Goal: Task Accomplishment & Management: Complete application form

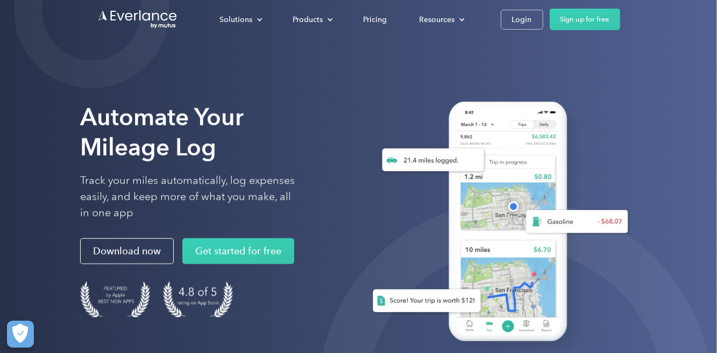
click at [514, 23] on div "Login" at bounding box center [522, 19] width 20 height 13
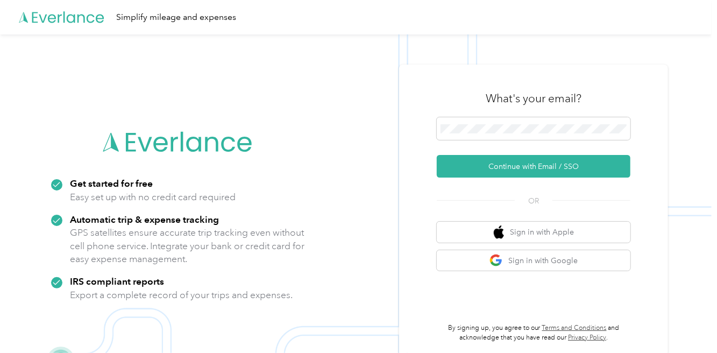
click at [581, 178] on button "Continue with Email / SSO" at bounding box center [534, 166] width 194 height 23
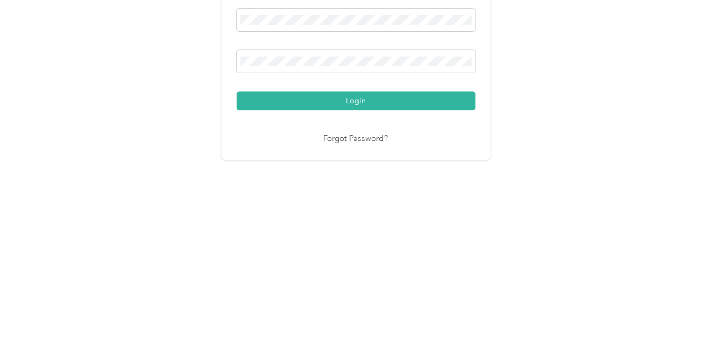
click at [366, 255] on button "Login" at bounding box center [356, 245] width 239 height 19
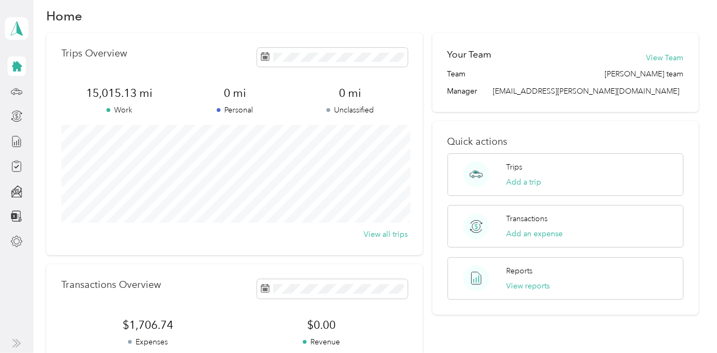
scroll to position [16, 0]
click at [15, 143] on line at bounding box center [15, 143] width 0 height 3
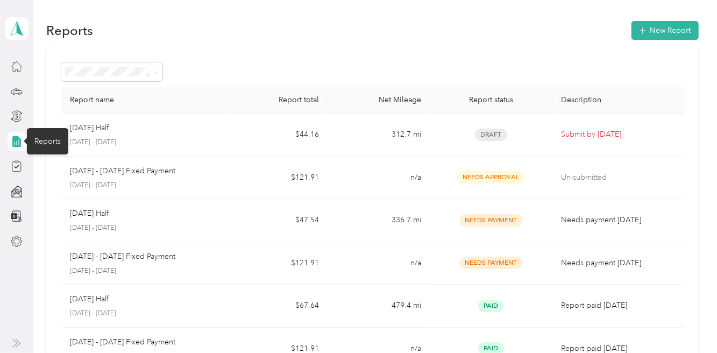
click at [607, 133] on p "Submit by [DATE]" at bounding box center [620, 135] width 119 height 12
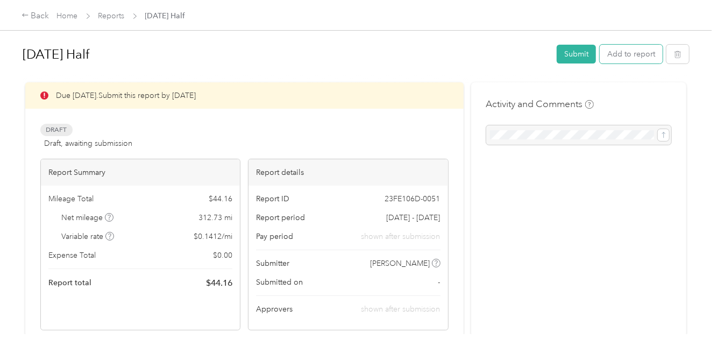
click at [636, 53] on button "Add to report" at bounding box center [631, 54] width 63 height 19
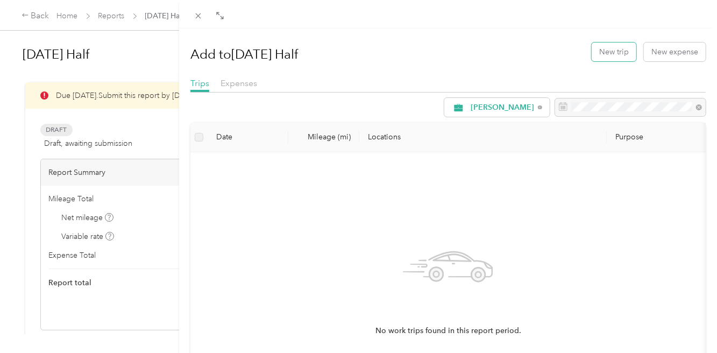
click at [607, 52] on button "New trip" at bounding box center [614, 52] width 45 height 19
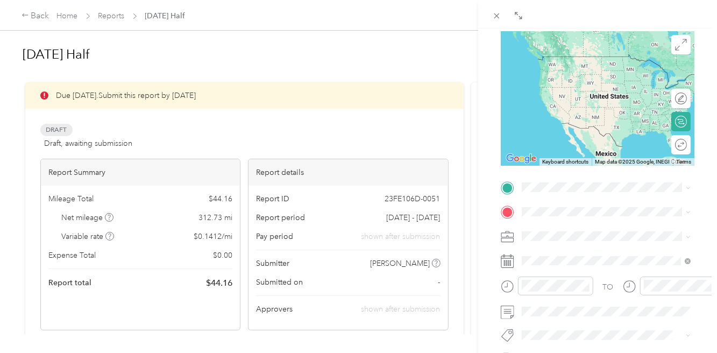
scroll to position [113, 0]
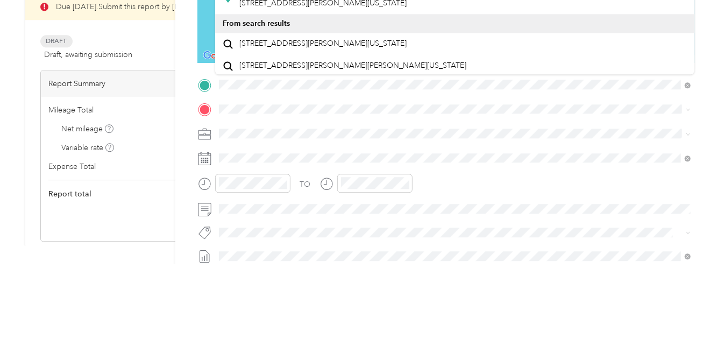
click at [278, 136] on span "[STREET_ADDRESS][PERSON_NAME][US_STATE]" at bounding box center [322, 133] width 167 height 10
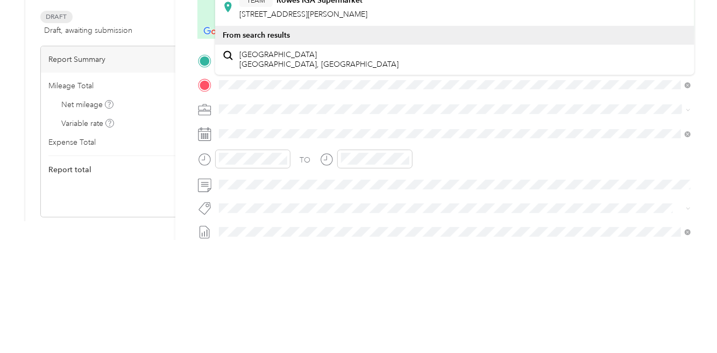
click at [314, 124] on span "[STREET_ADDRESS][PERSON_NAME]" at bounding box center [303, 127] width 128 height 9
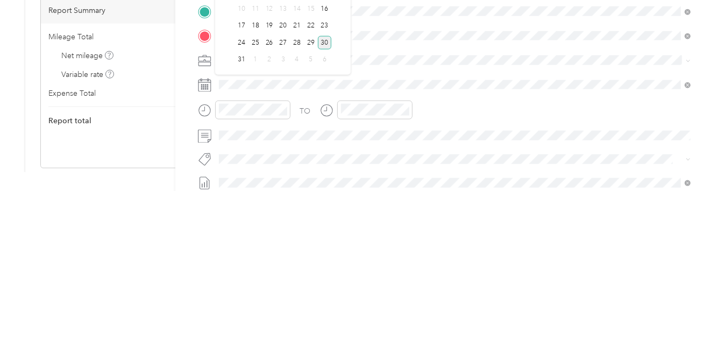
click at [250, 207] on div "25" at bounding box center [256, 204] width 14 height 13
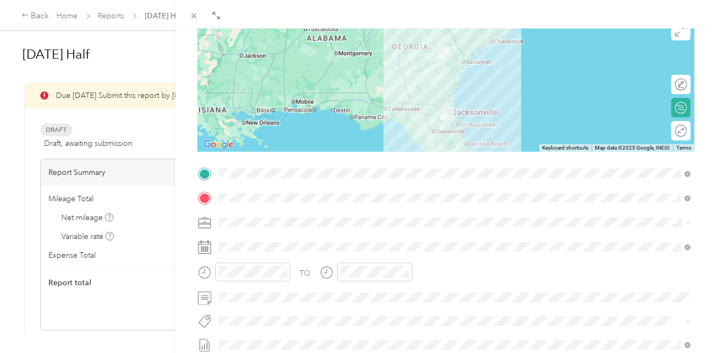
click at [288, 286] on div at bounding box center [244, 276] width 93 height 26
click at [281, 270] on icon "close-circle" at bounding box center [283, 272] width 8 height 8
click at [404, 271] on icon "close-circle" at bounding box center [405, 272] width 8 height 8
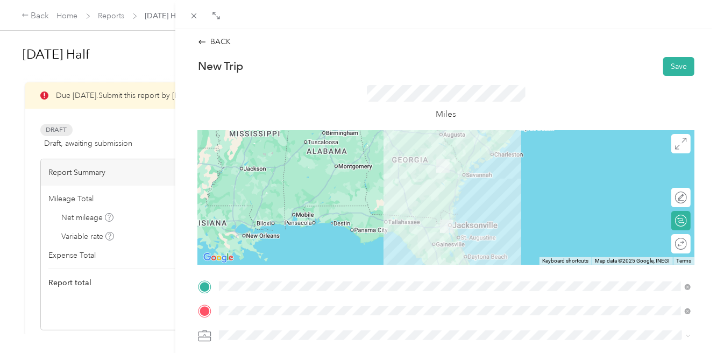
scroll to position [3, 0]
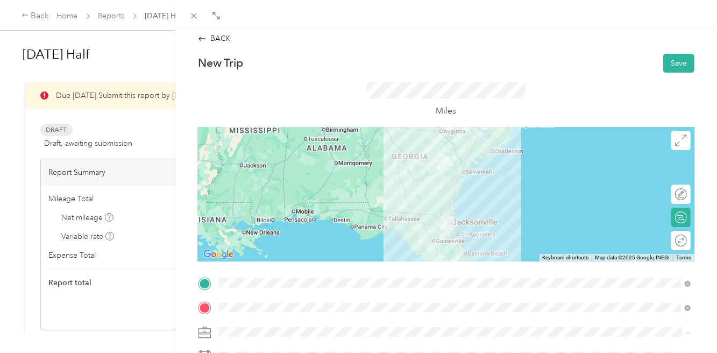
click at [439, 200] on div at bounding box center [446, 194] width 497 height 135
click at [456, 188] on div at bounding box center [446, 194] width 497 height 135
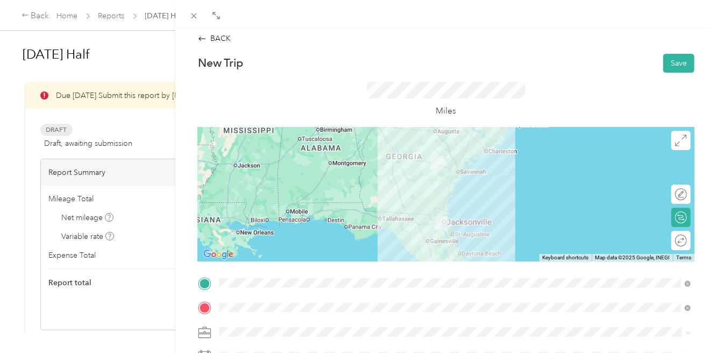
click at [683, 65] on button "Save" at bounding box center [679, 63] width 31 height 19
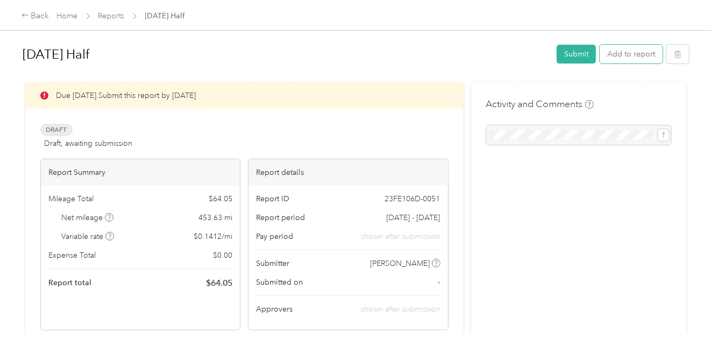
click at [638, 50] on button "Add to report" at bounding box center [631, 54] width 63 height 19
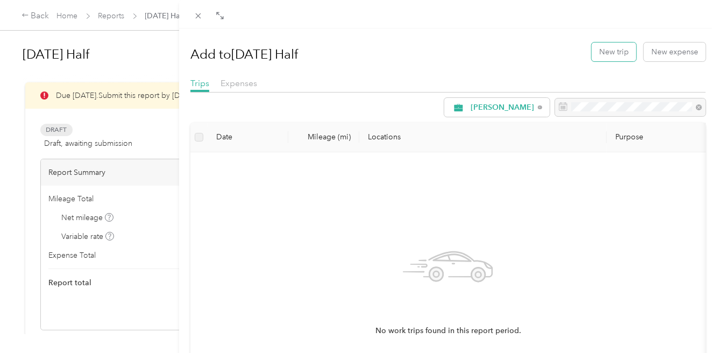
click at [612, 52] on button "New trip" at bounding box center [614, 52] width 45 height 19
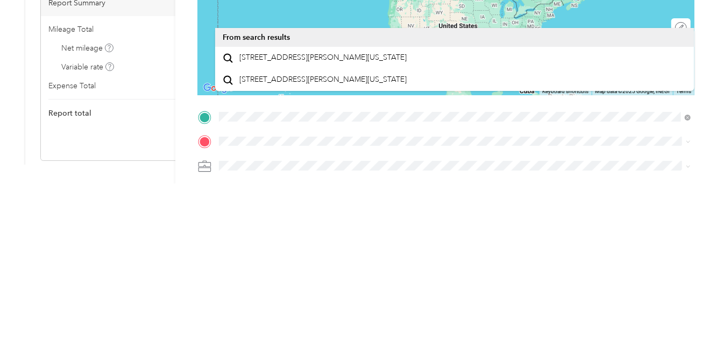
click at [308, 225] on span "[STREET_ADDRESS][PERSON_NAME][US_STATE]" at bounding box center [322, 227] width 167 height 10
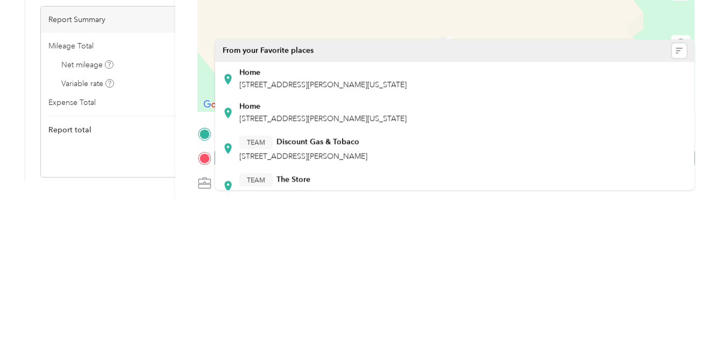
scroll to position [41, 0]
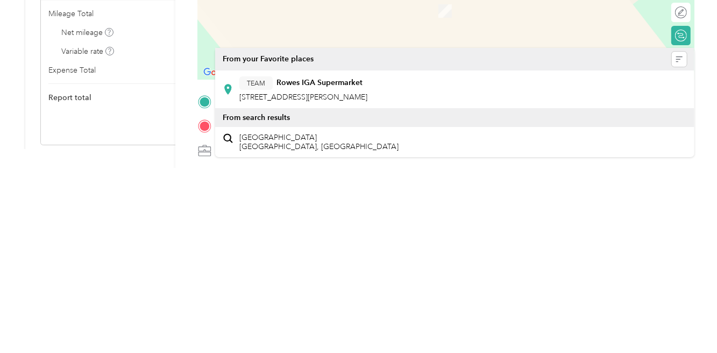
click at [326, 263] on strong "Rowes IGA Supermarket" at bounding box center [320, 268] width 86 height 10
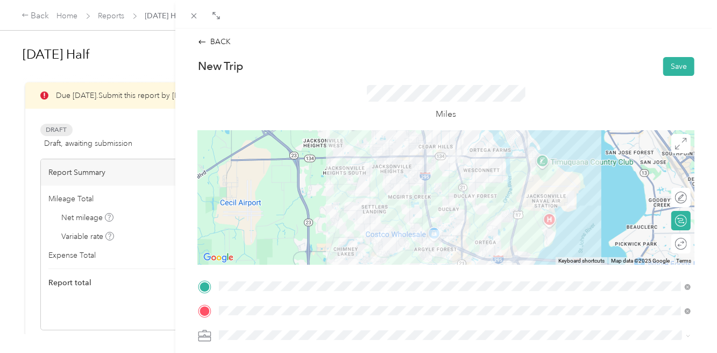
click at [438, 194] on div at bounding box center [446, 197] width 497 height 135
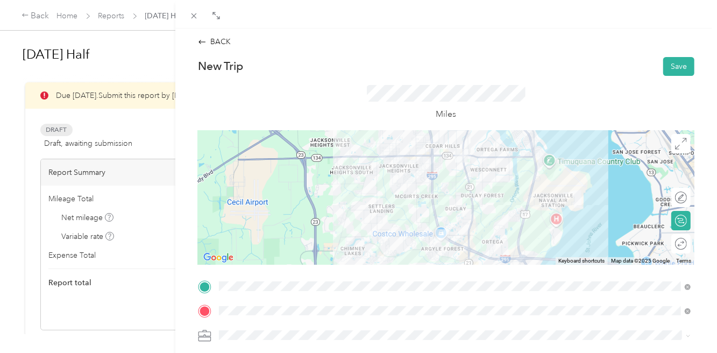
click at [437, 215] on div at bounding box center [446, 197] width 497 height 135
click at [434, 202] on div at bounding box center [446, 197] width 497 height 135
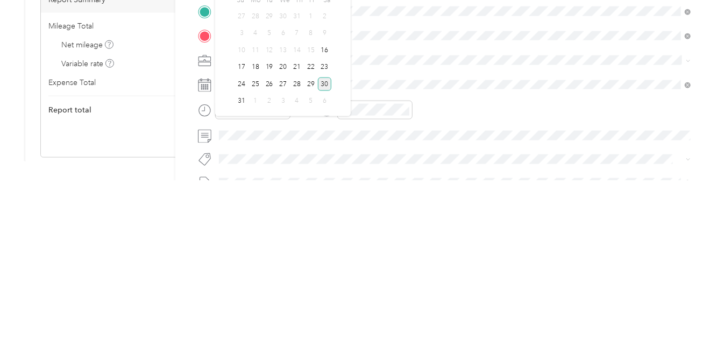
click at [271, 250] on div "26" at bounding box center [270, 256] width 14 height 13
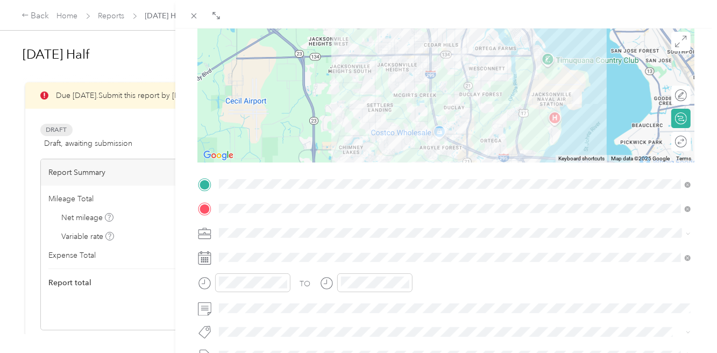
click at [286, 279] on icon "close-circle" at bounding box center [283, 283] width 8 height 8
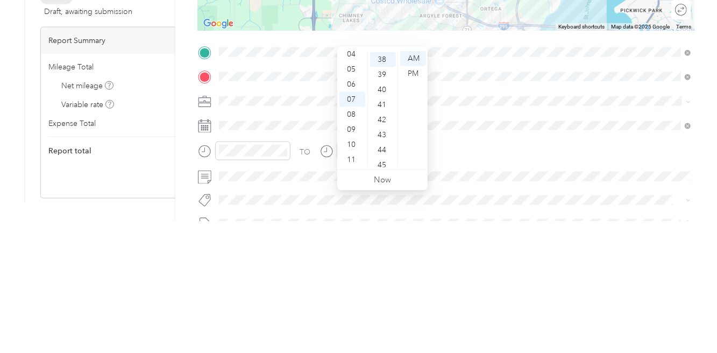
scroll to position [52, 0]
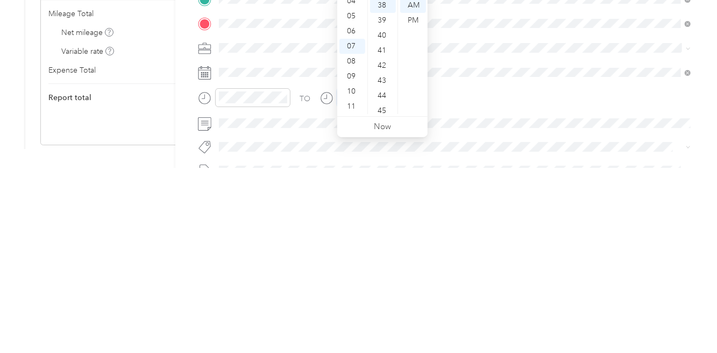
click at [405, 283] on icon "close-circle" at bounding box center [405, 283] width 8 height 8
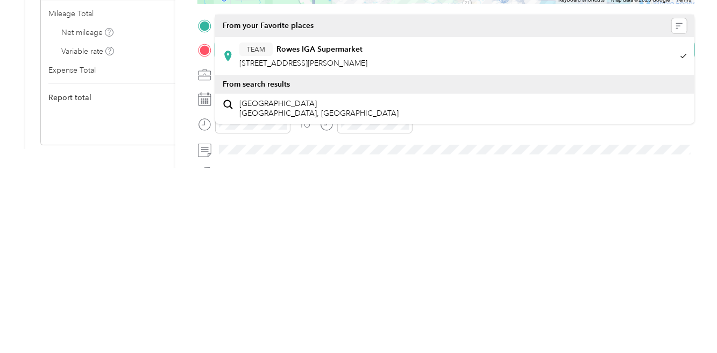
scroll to position [44, 0]
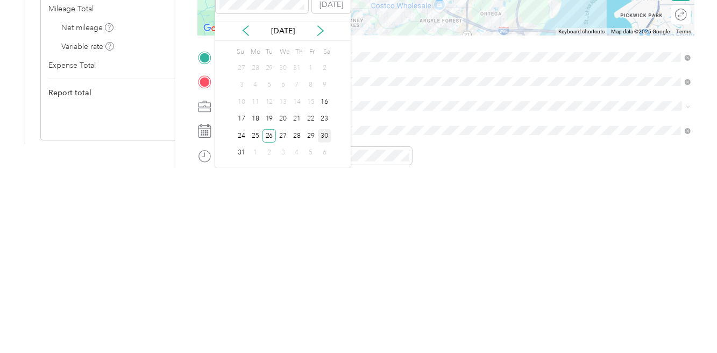
click at [256, 314] on div "25" at bounding box center [256, 320] width 14 height 13
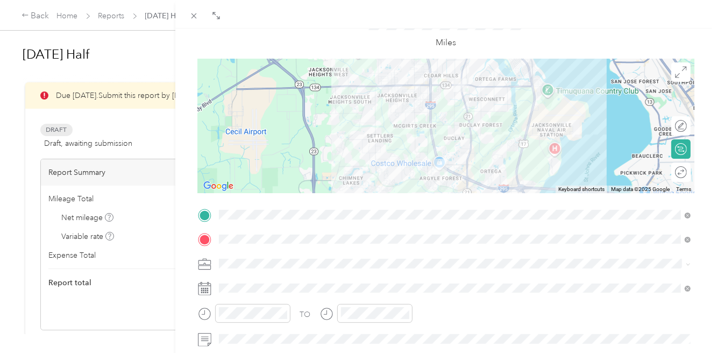
scroll to position [0, 0]
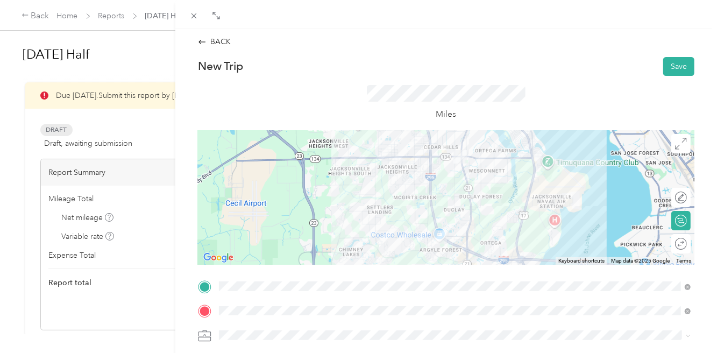
click at [683, 58] on button "Save" at bounding box center [679, 66] width 31 height 19
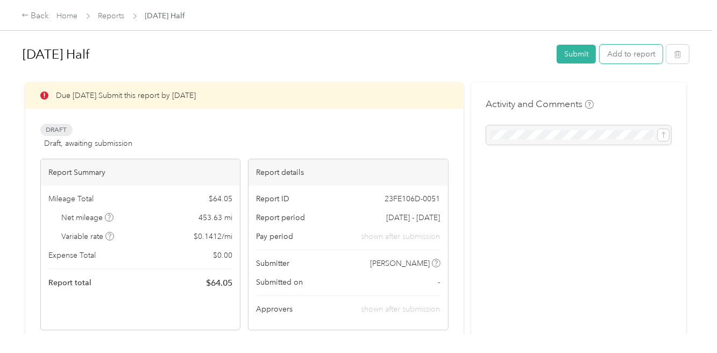
click at [634, 58] on button "Add to report" at bounding box center [631, 54] width 63 height 19
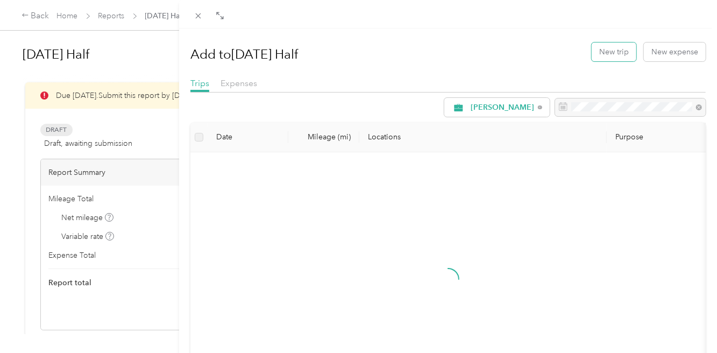
click at [608, 51] on button "New trip" at bounding box center [614, 52] width 45 height 19
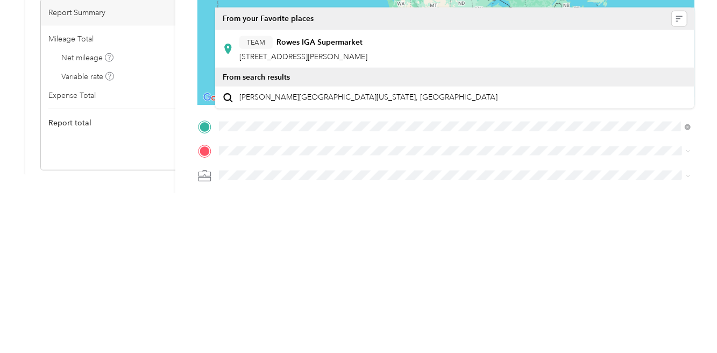
click at [368, 208] on div "TEAM Rowes IGA Supermarket" at bounding box center [303, 202] width 128 height 13
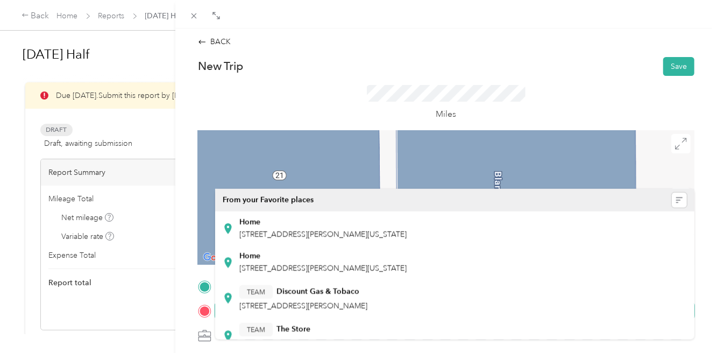
scroll to position [41, 0]
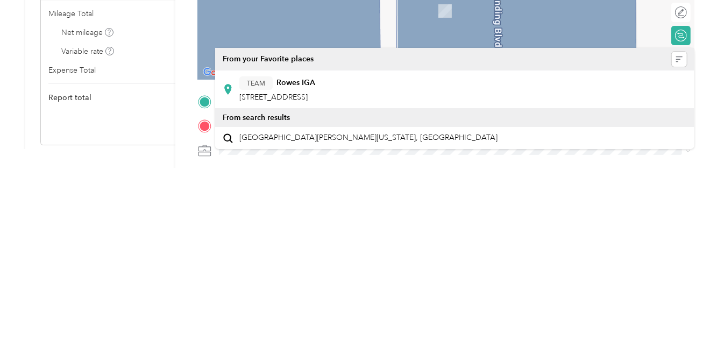
click at [293, 278] on span "[STREET_ADDRESS]" at bounding box center [273, 282] width 68 height 9
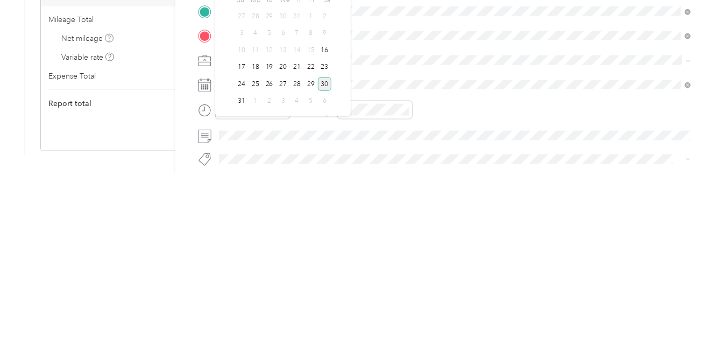
click at [271, 257] on div "26" at bounding box center [270, 263] width 14 height 13
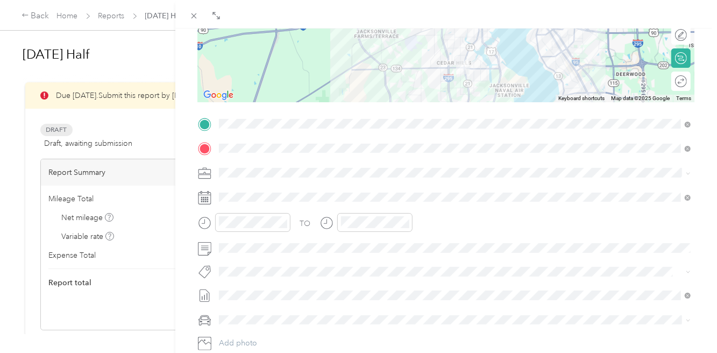
scroll to position [165, 0]
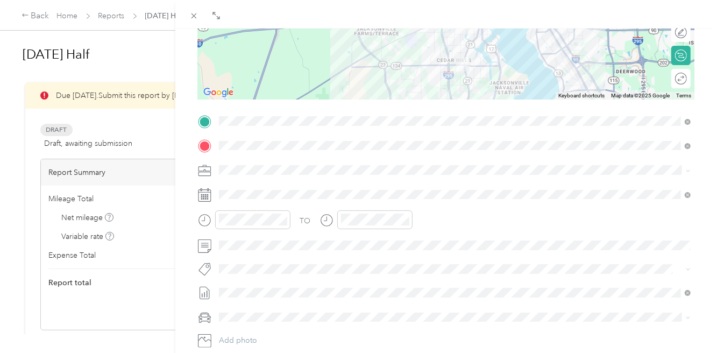
click at [284, 221] on icon "close-circle" at bounding box center [283, 220] width 8 height 8
click at [405, 218] on icon "close-circle" at bounding box center [405, 220] width 8 height 8
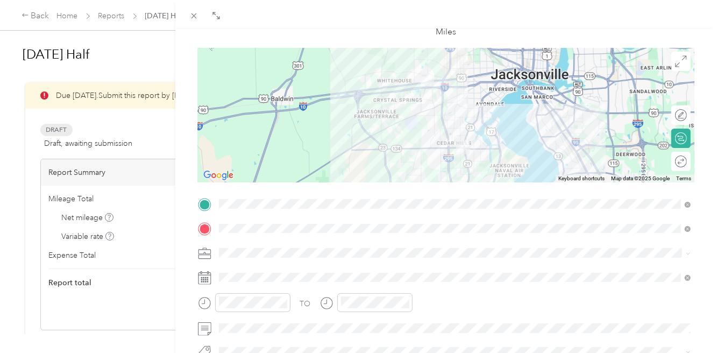
scroll to position [0, 0]
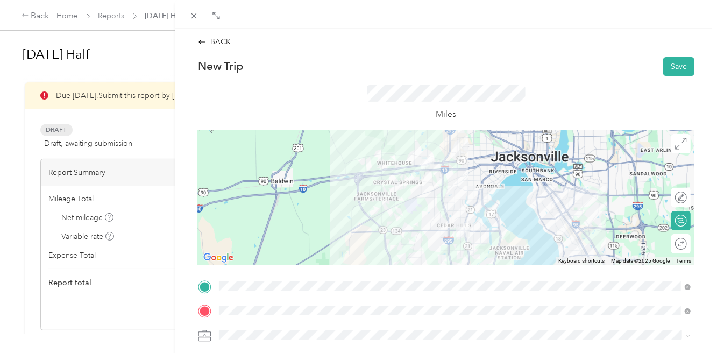
click at [686, 61] on button "Save" at bounding box center [679, 66] width 31 height 19
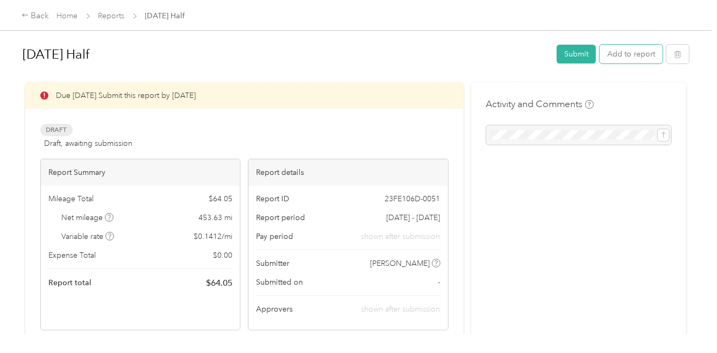
click at [636, 54] on button "Add to report" at bounding box center [631, 54] width 63 height 19
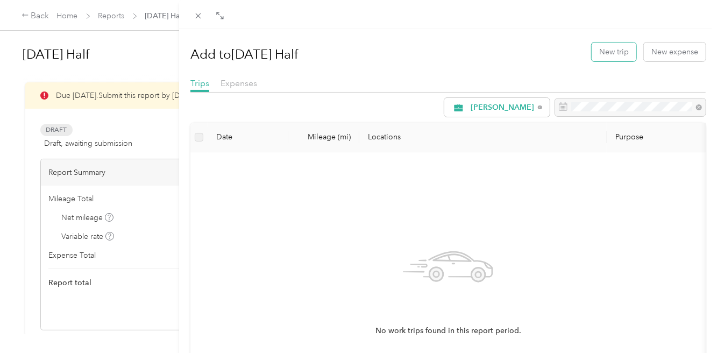
click at [609, 55] on button "New trip" at bounding box center [614, 52] width 45 height 19
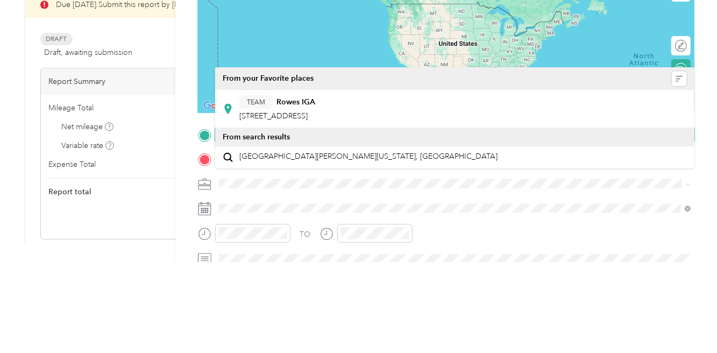
scroll to position [52, 0]
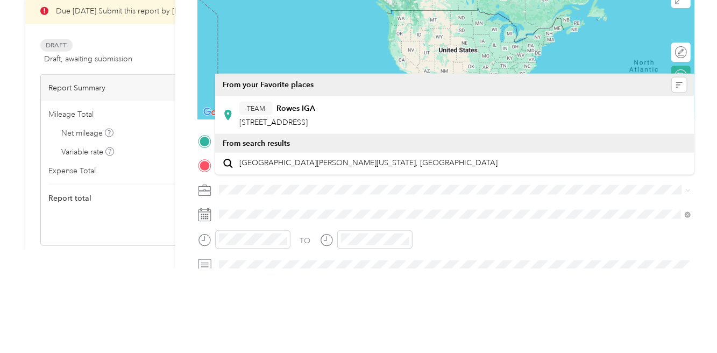
click at [308, 202] on span "[STREET_ADDRESS]" at bounding box center [273, 206] width 68 height 9
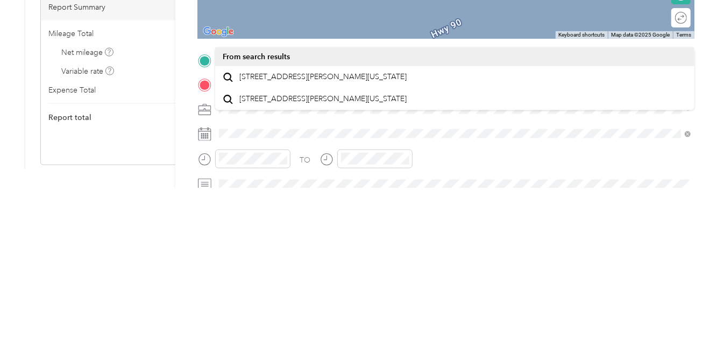
click at [286, 237] on span "[STREET_ADDRESS][PERSON_NAME][US_STATE]" at bounding box center [322, 242] width 167 height 10
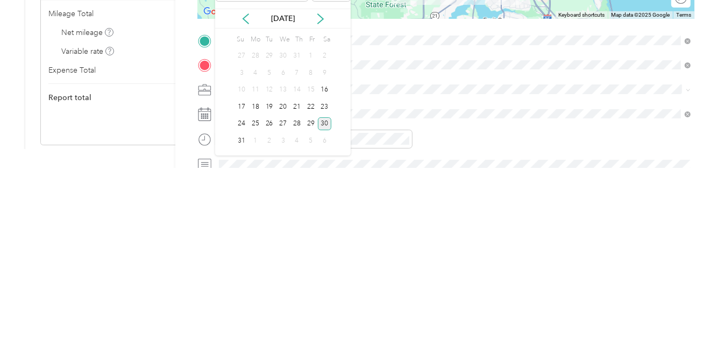
click at [269, 302] on div "26" at bounding box center [270, 308] width 14 height 13
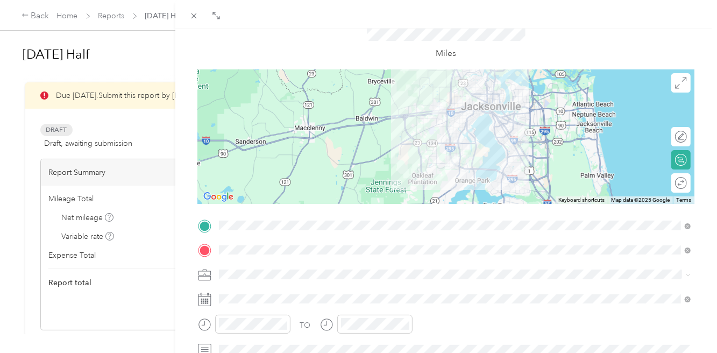
click at [286, 323] on icon "close-circle" at bounding box center [283, 324] width 8 height 8
click at [408, 324] on icon "close-circle" at bounding box center [405, 324] width 8 height 8
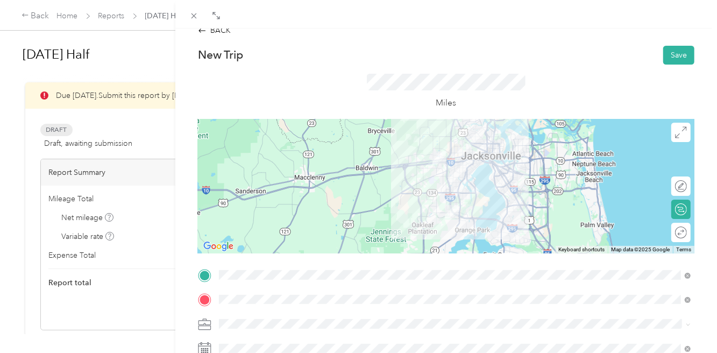
scroll to position [5, 0]
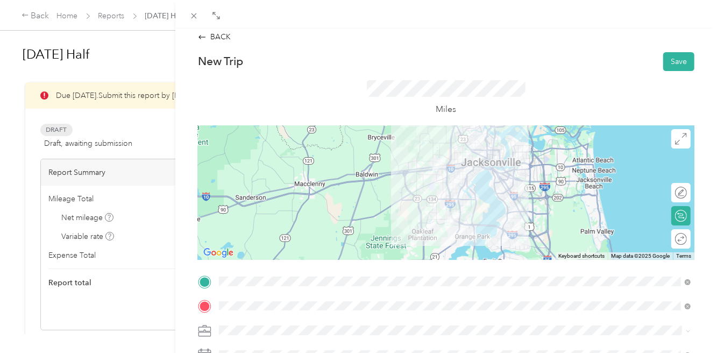
click at [682, 62] on button "Save" at bounding box center [679, 61] width 31 height 19
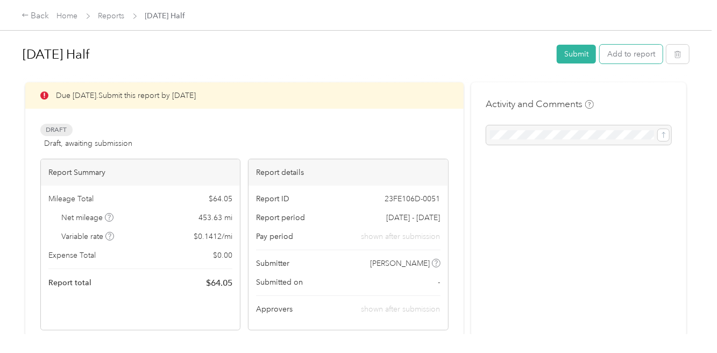
click at [635, 51] on button "Add to report" at bounding box center [631, 54] width 63 height 19
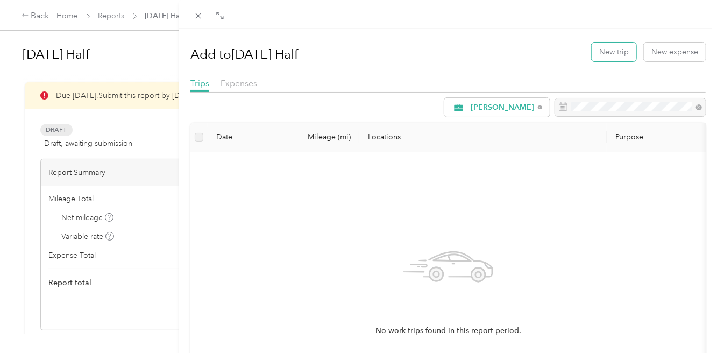
click at [603, 53] on button "New trip" at bounding box center [614, 52] width 45 height 19
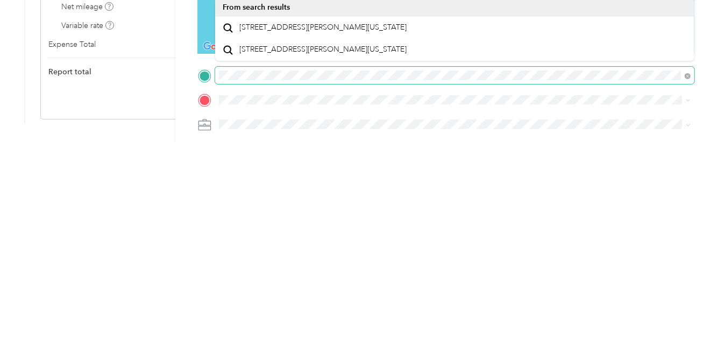
scroll to position [12, 0]
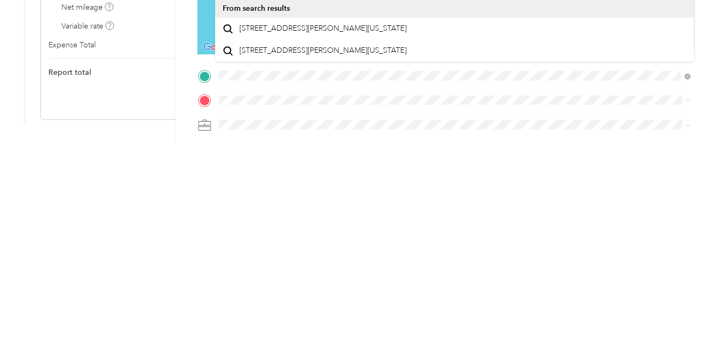
click at [322, 240] on span "[STREET_ADDRESS][PERSON_NAME][US_STATE]" at bounding box center [322, 239] width 167 height 10
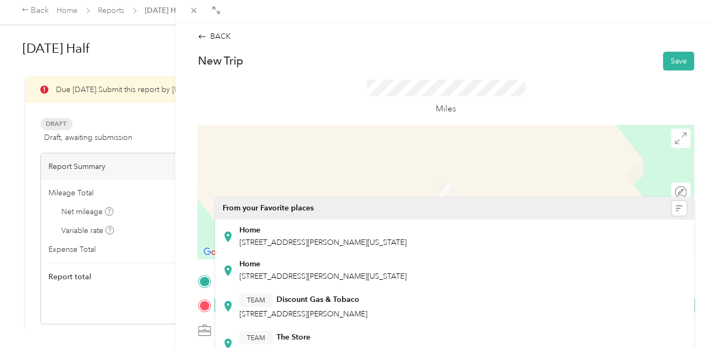
scroll to position [52, 0]
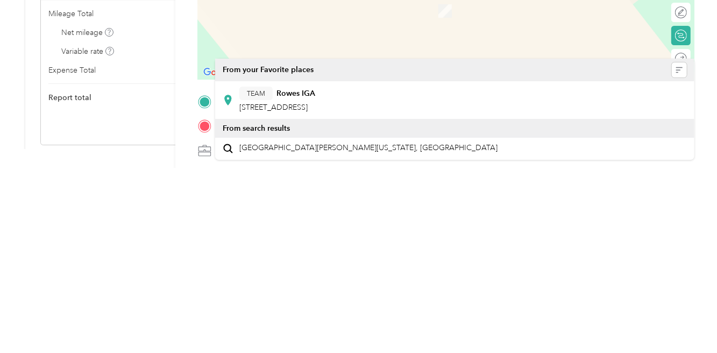
click at [299, 274] on strong "Rowes IGA" at bounding box center [296, 279] width 39 height 10
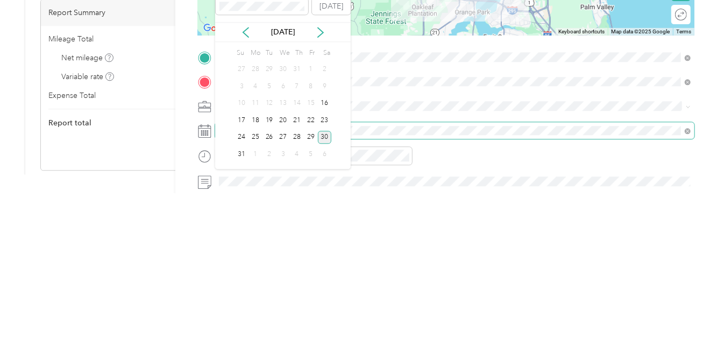
scroll to position [73, 0]
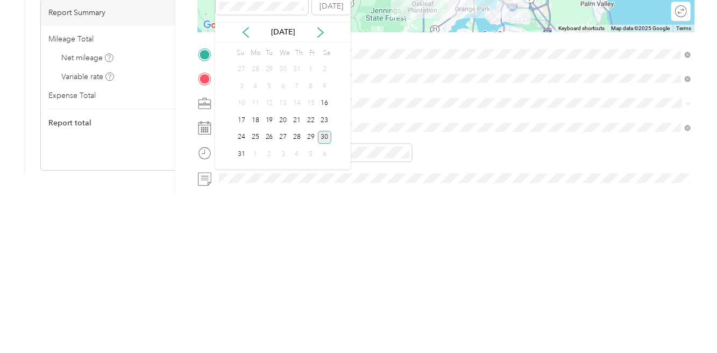
click at [283, 291] on div "27" at bounding box center [283, 297] width 14 height 13
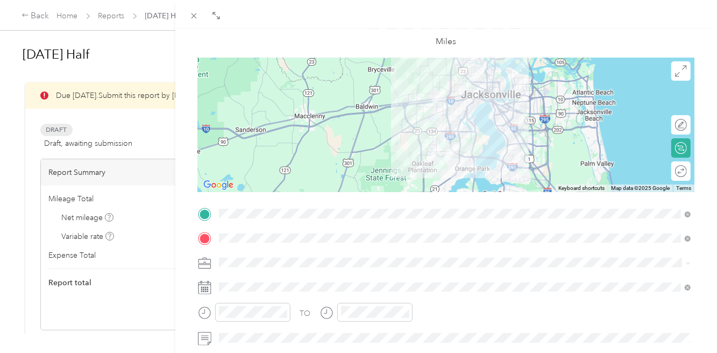
click at [286, 312] on icon "close-circle" at bounding box center [283, 312] width 8 height 8
click at [401, 314] on icon "close-circle" at bounding box center [405, 312] width 8 height 8
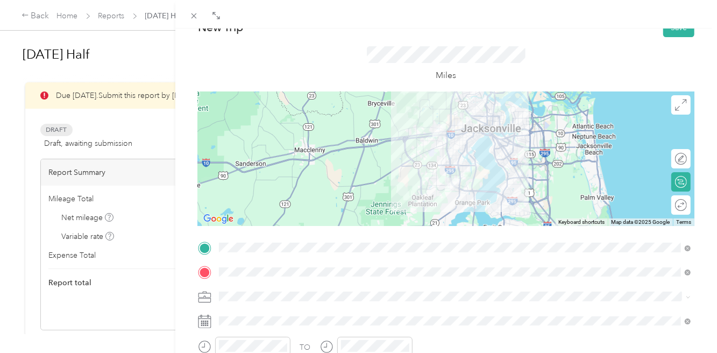
scroll to position [0, 0]
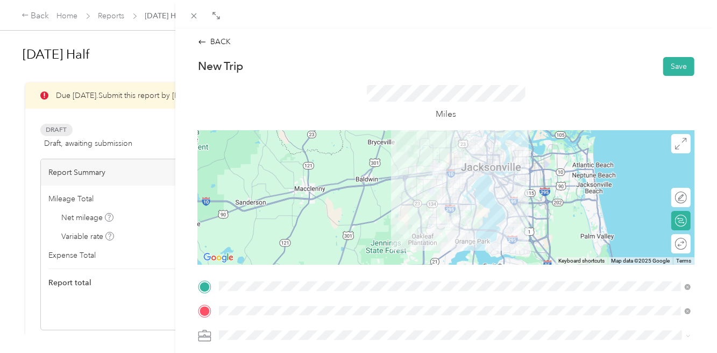
click at [682, 66] on button "Save" at bounding box center [679, 66] width 31 height 19
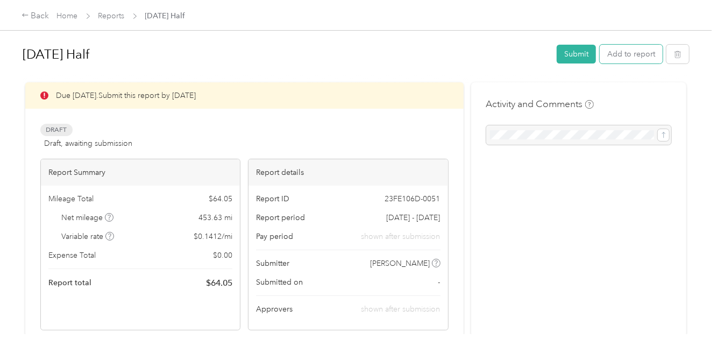
click at [642, 55] on button "Add to report" at bounding box center [631, 54] width 63 height 19
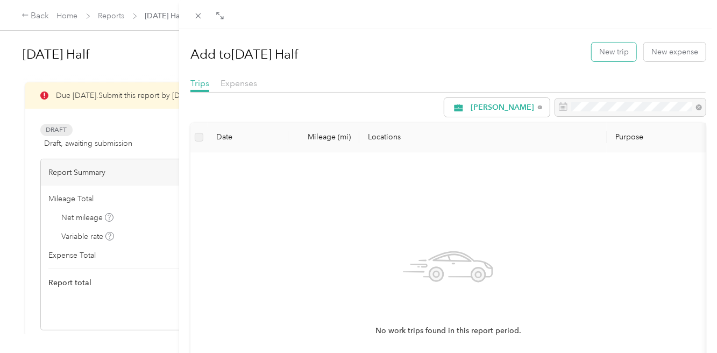
click at [613, 59] on button "New trip" at bounding box center [614, 52] width 45 height 19
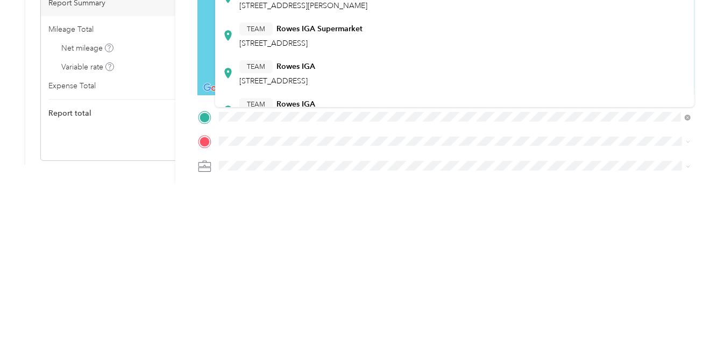
click at [315, 234] on div "TEAM Rowes IGA" at bounding box center [277, 236] width 76 height 13
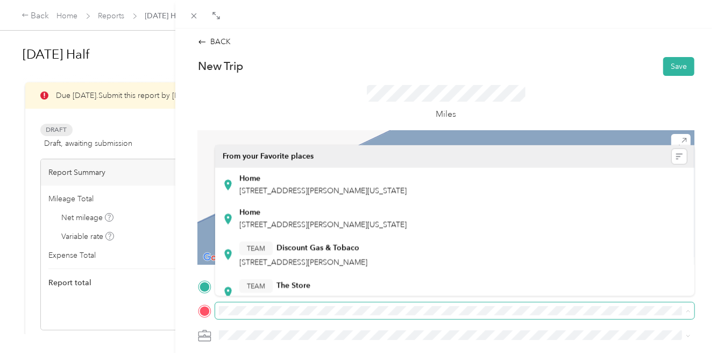
scroll to position [41, 0]
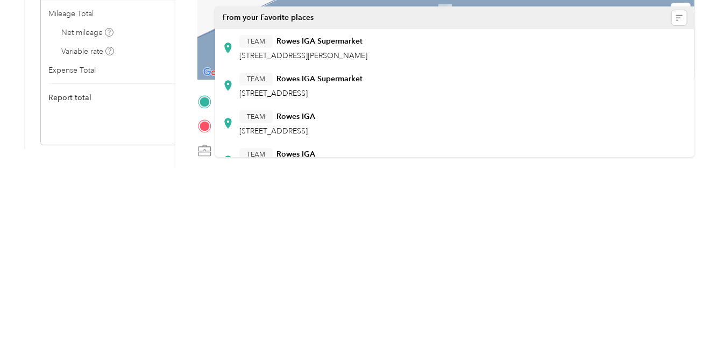
click at [326, 258] on div "TEAM Rowes IGA Supermarket [STREET_ADDRESS]" at bounding box center [300, 271] width 123 height 26
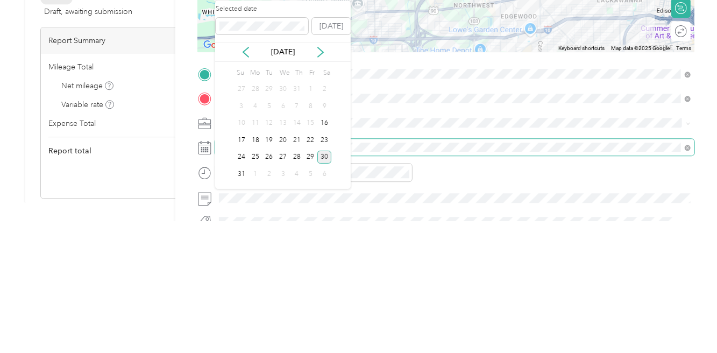
scroll to position [51, 0]
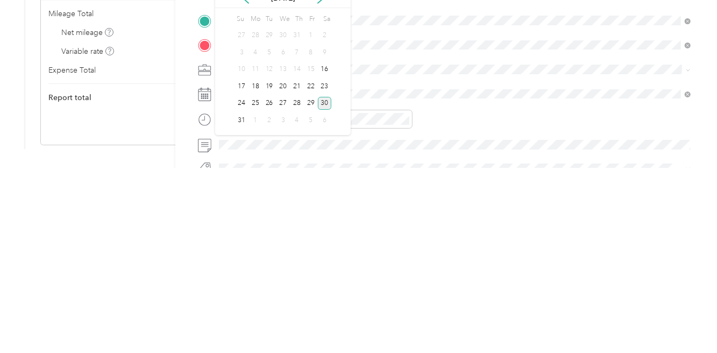
click at [282, 282] on div "27" at bounding box center [283, 288] width 14 height 13
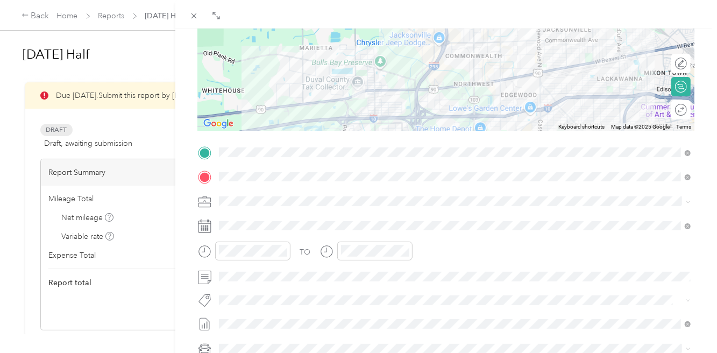
scroll to position [135, 0]
click at [287, 250] on icon "close-circle" at bounding box center [283, 250] width 8 height 8
click at [401, 249] on icon "close-circle" at bounding box center [405, 250] width 8 height 8
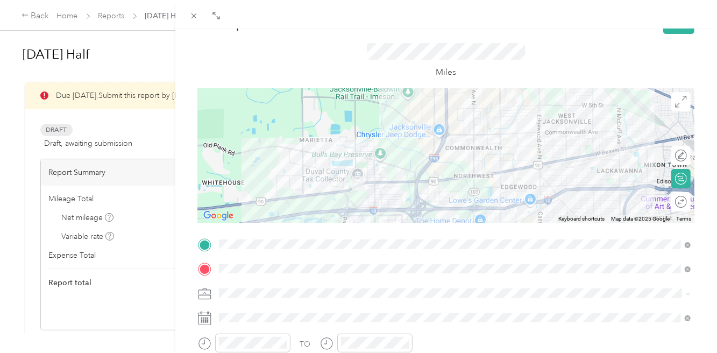
scroll to position [42, 0]
click at [455, 139] on div at bounding box center [446, 155] width 497 height 135
click at [441, 147] on div at bounding box center [446, 155] width 497 height 135
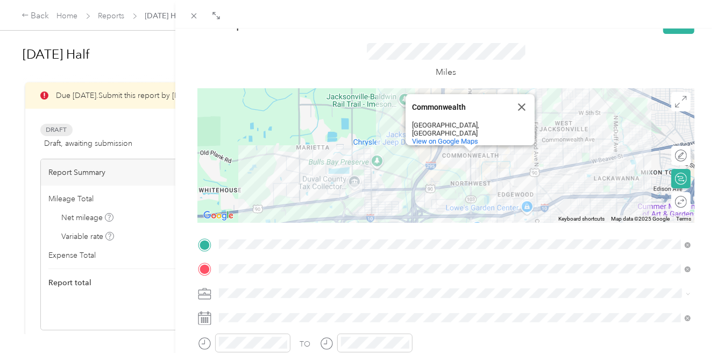
click at [437, 120] on div "Commonwealth" at bounding box center [460, 107] width 97 height 26
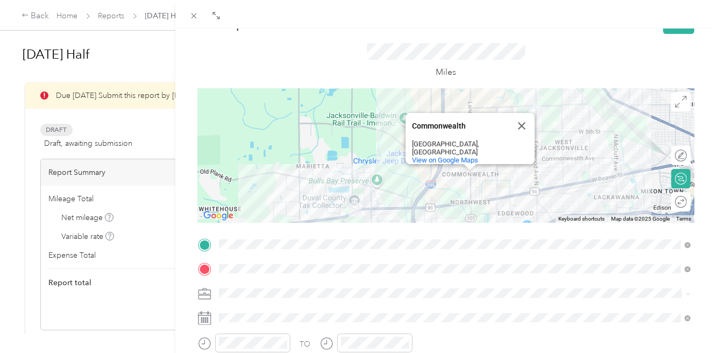
click at [516, 138] on button "Close" at bounding box center [522, 126] width 26 height 26
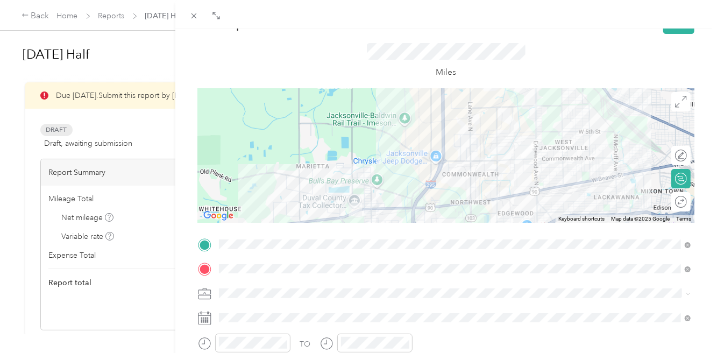
click at [418, 194] on div at bounding box center [446, 155] width 497 height 135
click at [415, 196] on div at bounding box center [446, 155] width 497 height 135
click at [409, 212] on div at bounding box center [446, 155] width 497 height 135
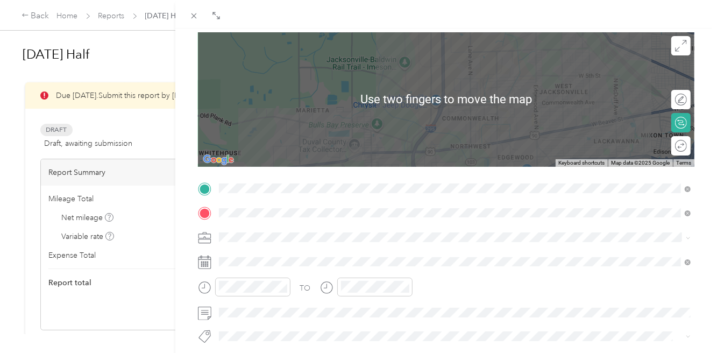
scroll to position [94, 0]
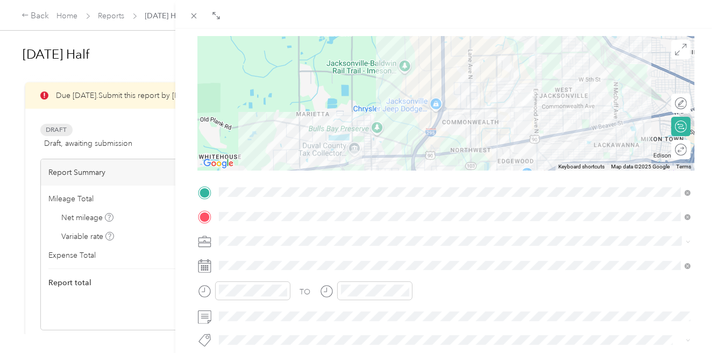
click at [442, 151] on div at bounding box center [446, 103] width 497 height 135
click at [433, 121] on div at bounding box center [446, 103] width 497 height 135
click at [443, 72] on div at bounding box center [446, 103] width 497 height 135
click at [443, 70] on div at bounding box center [446, 103] width 497 height 135
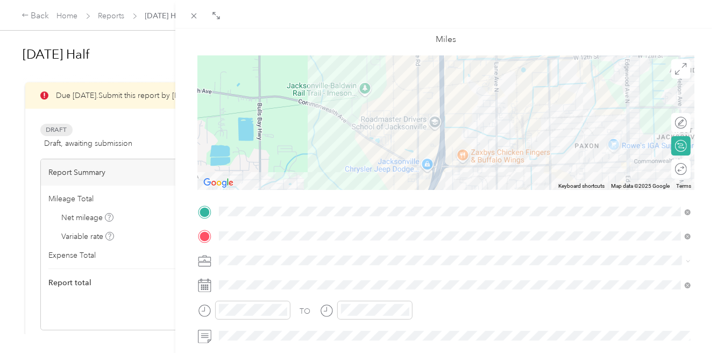
scroll to position [74, 0]
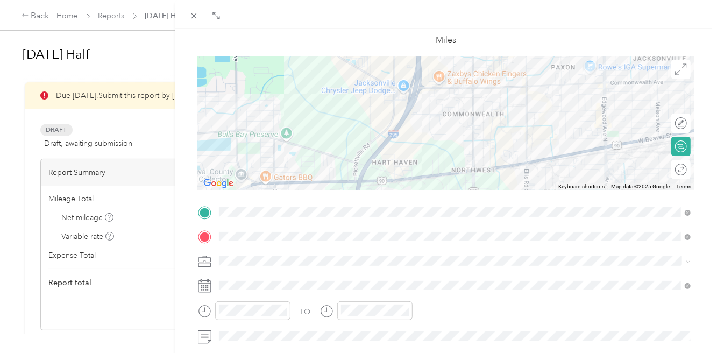
click at [425, 97] on div at bounding box center [446, 123] width 497 height 135
click at [417, 73] on div at bounding box center [446, 123] width 497 height 135
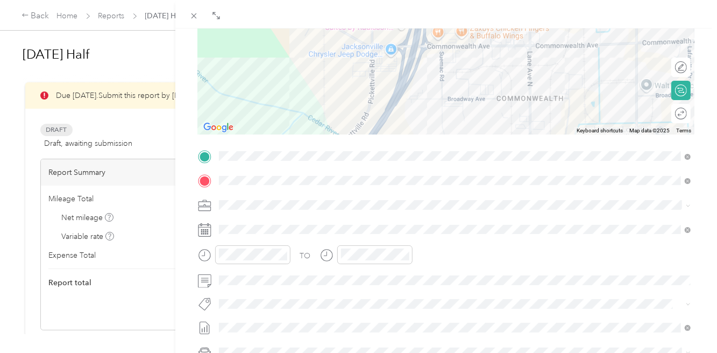
scroll to position [130, 0]
click at [399, 86] on div at bounding box center [446, 68] width 497 height 135
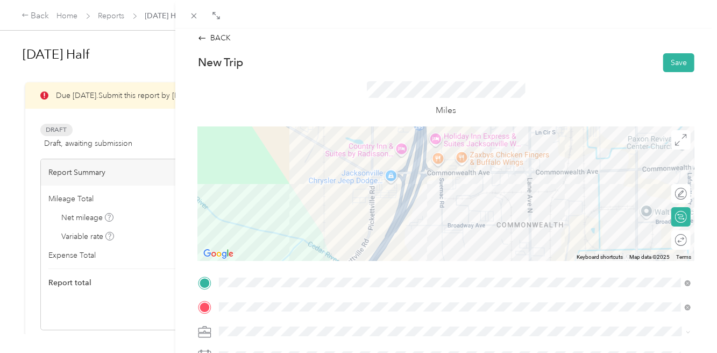
scroll to position [2, 0]
click at [372, 186] on div at bounding box center [446, 195] width 497 height 135
click at [405, 185] on div at bounding box center [446, 195] width 497 height 135
click at [415, 188] on div at bounding box center [446, 195] width 497 height 135
click at [414, 187] on div at bounding box center [446, 195] width 497 height 135
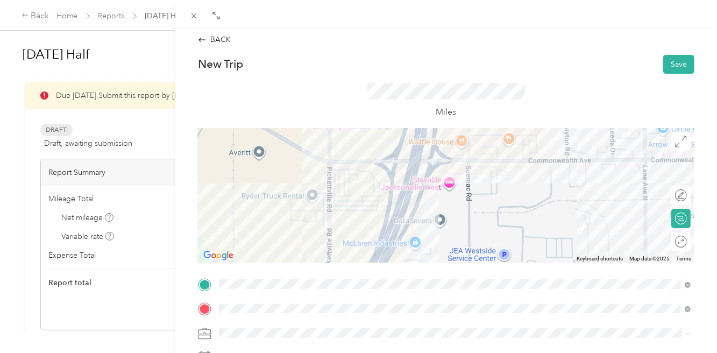
click at [394, 147] on div at bounding box center [446, 195] width 497 height 135
click at [421, 149] on div at bounding box center [446, 195] width 497 height 135
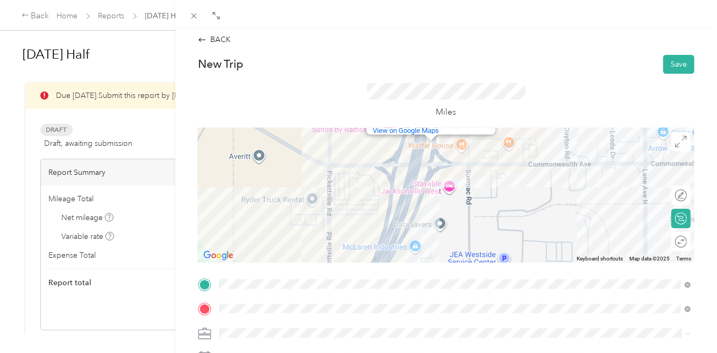
click at [435, 126] on div "[GEOGRAPHIC_DATA]" at bounding box center [421, 122] width 97 height 8
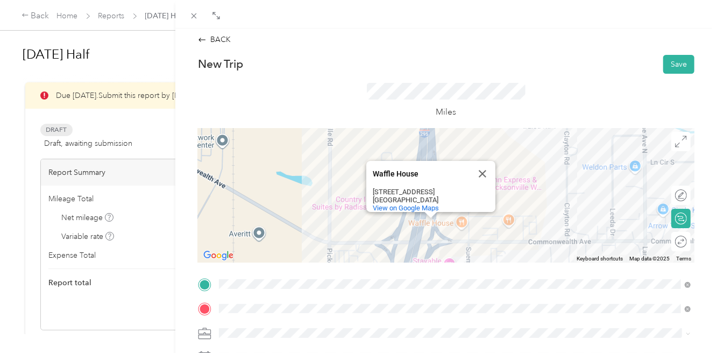
click at [481, 169] on button "Close" at bounding box center [483, 174] width 26 height 26
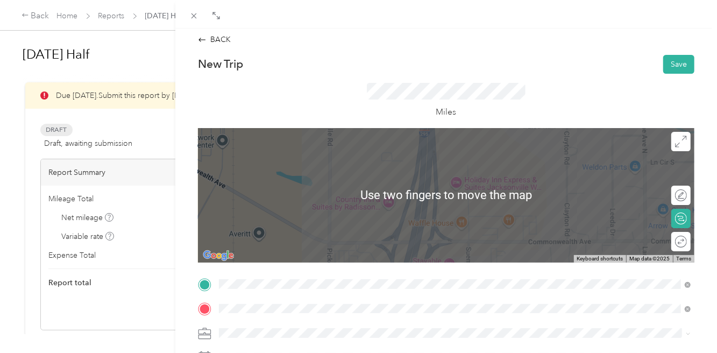
scroll to position [88, 0]
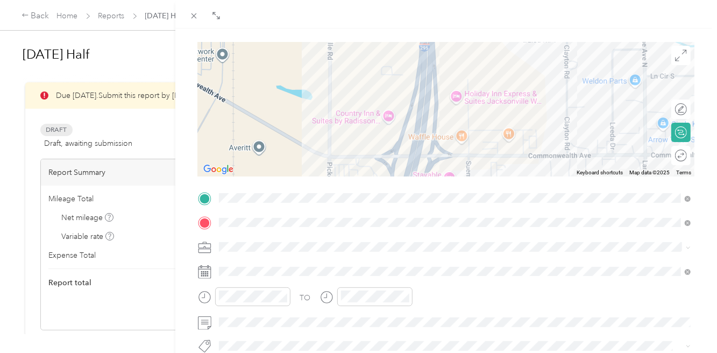
click at [396, 164] on div at bounding box center [446, 109] width 497 height 135
click at [424, 103] on div at bounding box center [446, 109] width 497 height 135
click at [426, 68] on div at bounding box center [446, 109] width 497 height 135
click at [435, 64] on div at bounding box center [446, 109] width 497 height 135
click at [419, 66] on div at bounding box center [446, 109] width 497 height 135
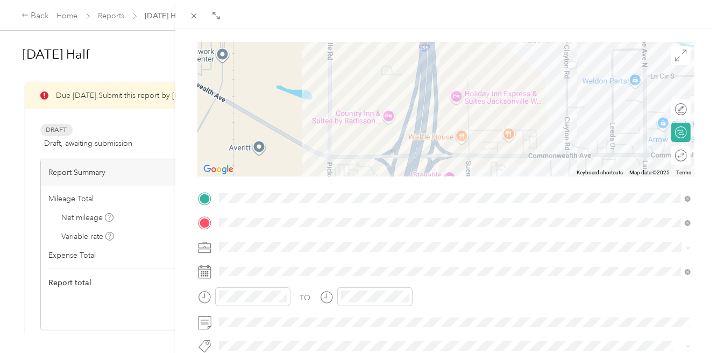
click at [426, 57] on div at bounding box center [446, 109] width 497 height 135
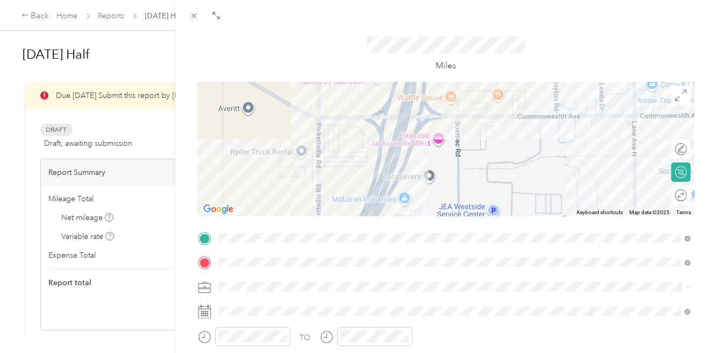
scroll to position [45, 0]
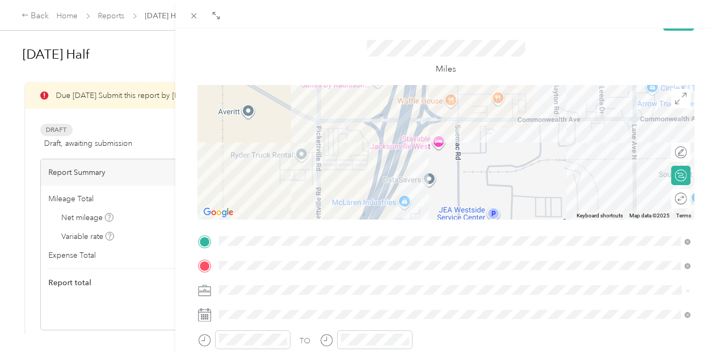
click at [407, 163] on div at bounding box center [446, 152] width 497 height 135
click at [379, 136] on div at bounding box center [446, 152] width 497 height 135
click at [390, 174] on div at bounding box center [446, 152] width 497 height 135
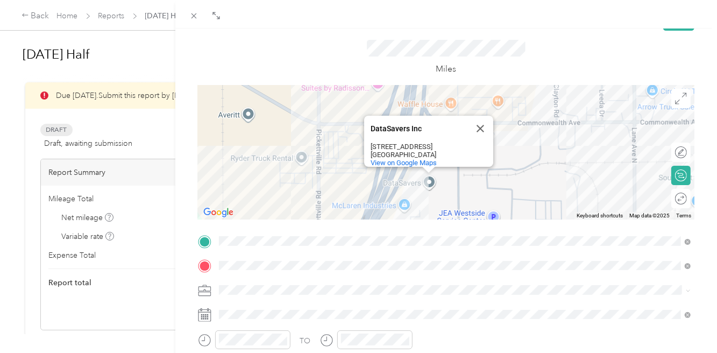
click at [407, 99] on div "DataSavers Inc DataSavers Inc [STREET_ADDRESS] View on Google Maps" at bounding box center [446, 152] width 497 height 135
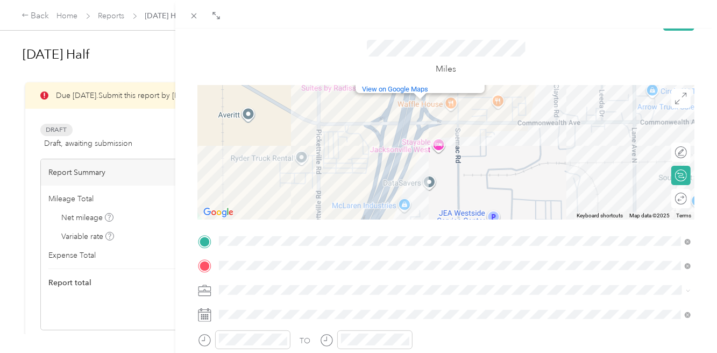
click at [425, 97] on div at bounding box center [419, 96] width 13 height 6
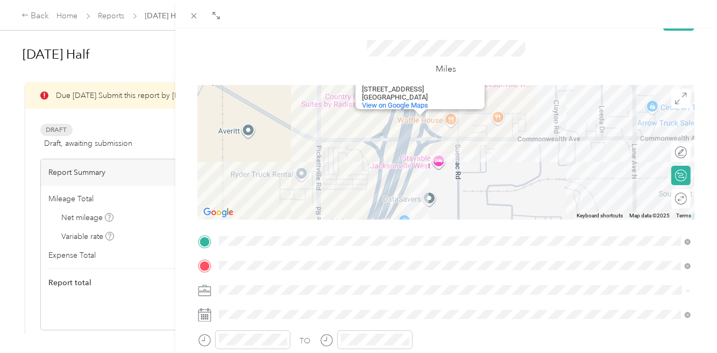
click at [421, 84] on div "Waffle House" at bounding box center [410, 71] width 97 height 26
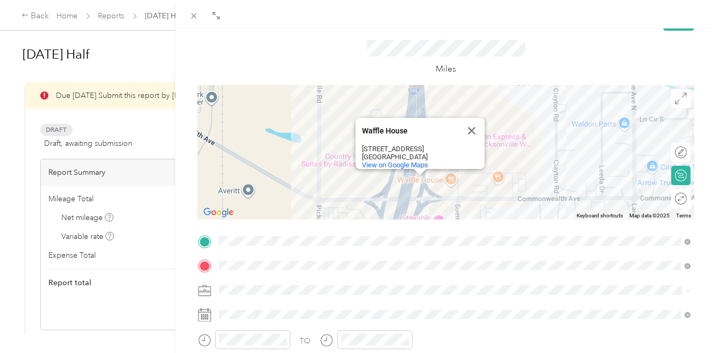
click at [431, 196] on div "[GEOGRAPHIC_DATA] [GEOGRAPHIC_DATA] [STREET_ADDRESS] View on Google Maps" at bounding box center [446, 152] width 497 height 135
click at [383, 185] on div "[GEOGRAPHIC_DATA] [GEOGRAPHIC_DATA] [STREET_ADDRESS] View on Google Maps" at bounding box center [446, 152] width 497 height 135
click at [387, 188] on div "[GEOGRAPHIC_DATA] [GEOGRAPHIC_DATA] [STREET_ADDRESS] View on Google Maps" at bounding box center [446, 152] width 497 height 135
click at [434, 206] on div "[GEOGRAPHIC_DATA] [GEOGRAPHIC_DATA] [STREET_ADDRESS] View on Google Maps" at bounding box center [446, 152] width 497 height 135
click at [471, 138] on button "Close" at bounding box center [472, 131] width 26 height 26
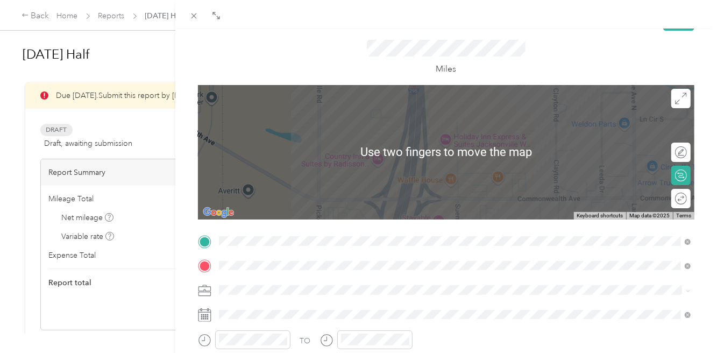
scroll to position [0, 0]
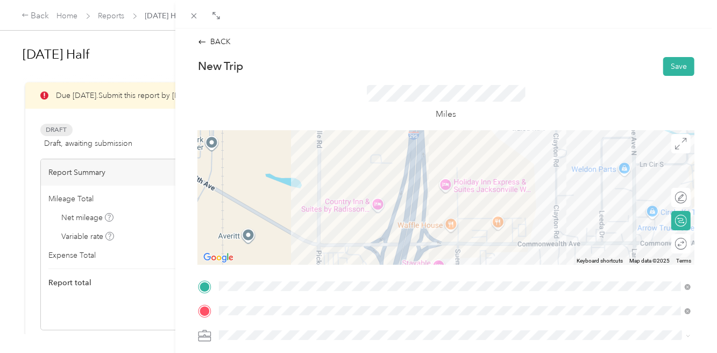
click at [687, 60] on button "Save" at bounding box center [679, 66] width 31 height 19
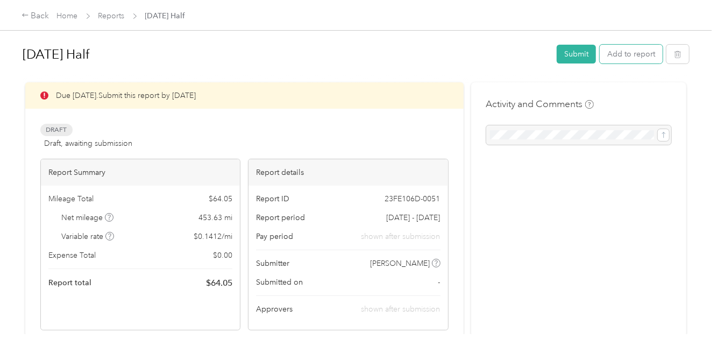
click at [643, 54] on button "Add to report" at bounding box center [631, 54] width 63 height 19
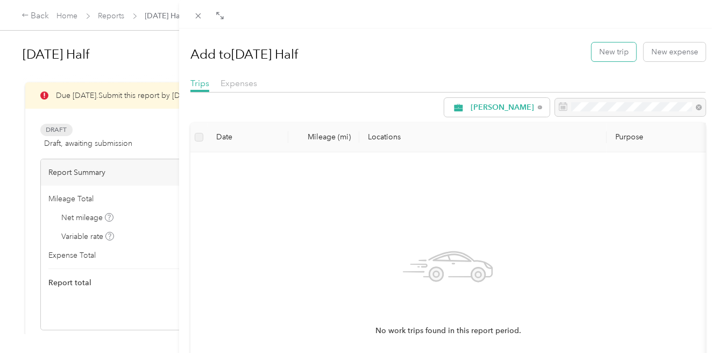
click at [609, 51] on button "New trip" at bounding box center [614, 52] width 45 height 19
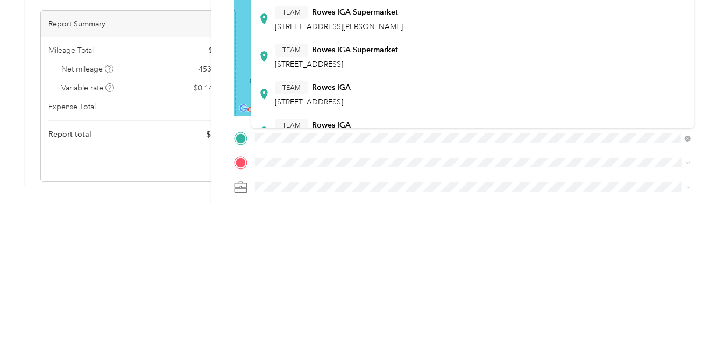
click at [343, 210] on span "[STREET_ADDRESS]" at bounding box center [309, 212] width 68 height 9
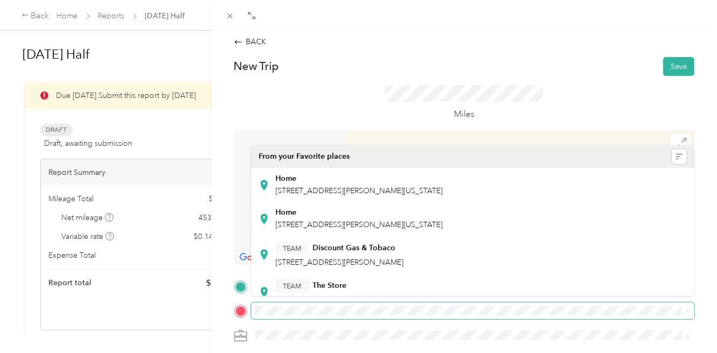
scroll to position [41, 0]
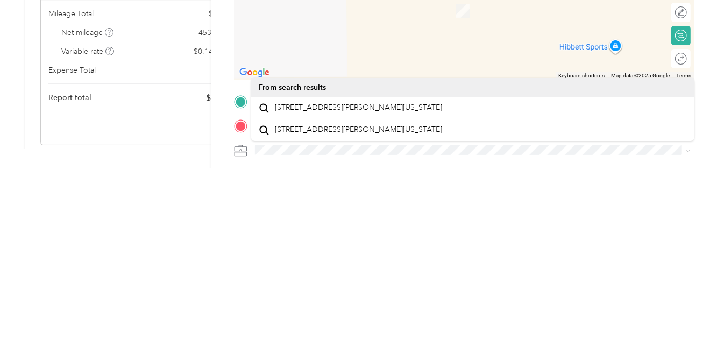
click at [398, 288] on span "[STREET_ADDRESS][PERSON_NAME][US_STATE]" at bounding box center [358, 293] width 167 height 10
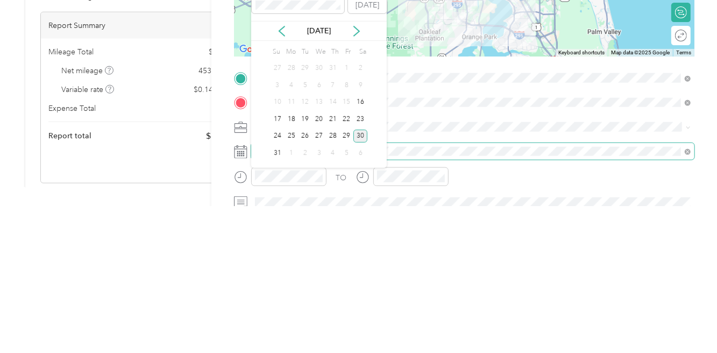
scroll to position [77, 0]
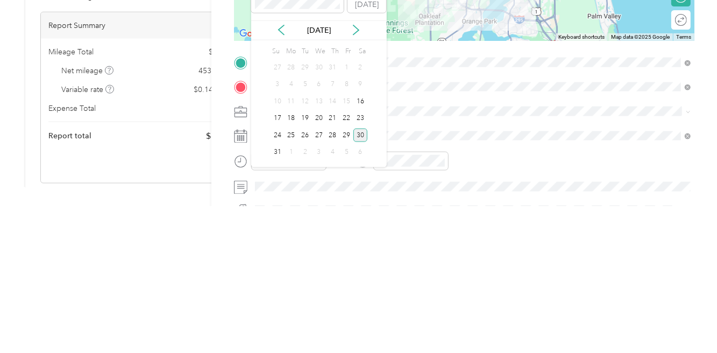
click at [321, 276] on div "27" at bounding box center [319, 282] width 14 height 13
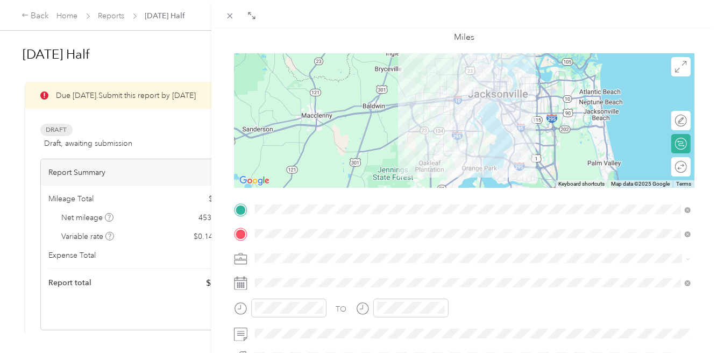
click at [320, 307] on icon "close-circle" at bounding box center [319, 308] width 8 height 8
click at [444, 307] on icon "close-circle" at bounding box center [442, 308] width 8 height 8
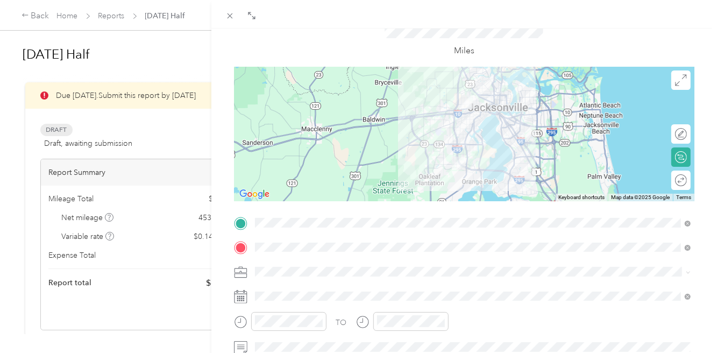
scroll to position [61, 0]
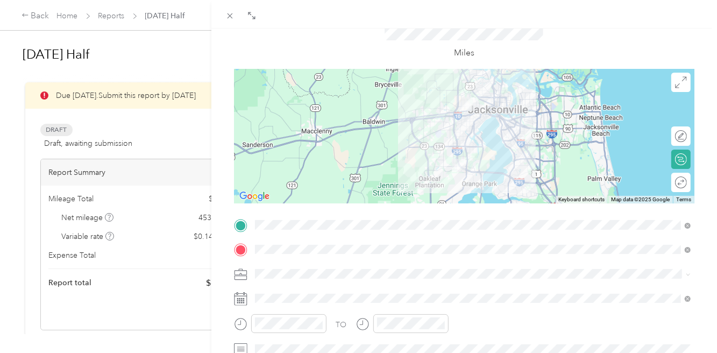
click at [470, 124] on div at bounding box center [464, 136] width 461 height 135
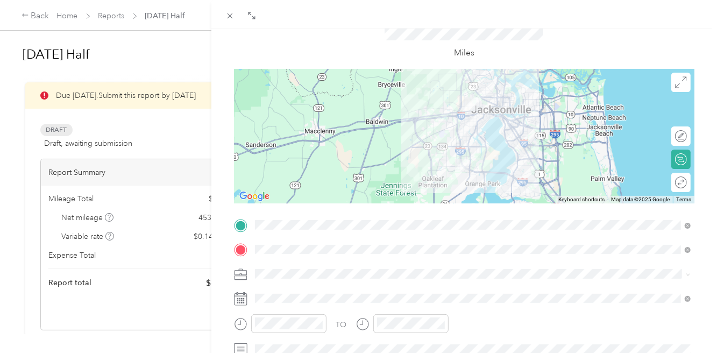
click at [461, 121] on div at bounding box center [464, 136] width 461 height 135
click at [457, 123] on div at bounding box center [464, 136] width 461 height 135
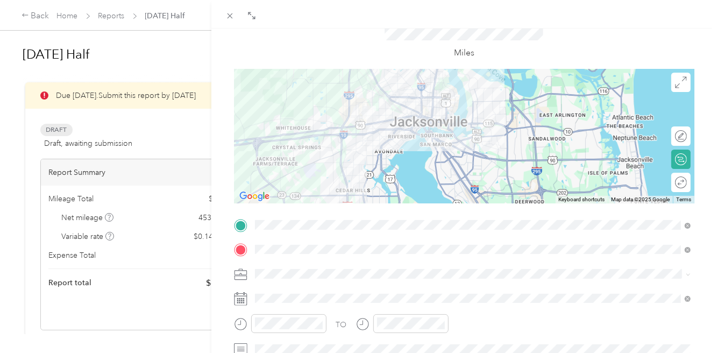
scroll to position [67, 0]
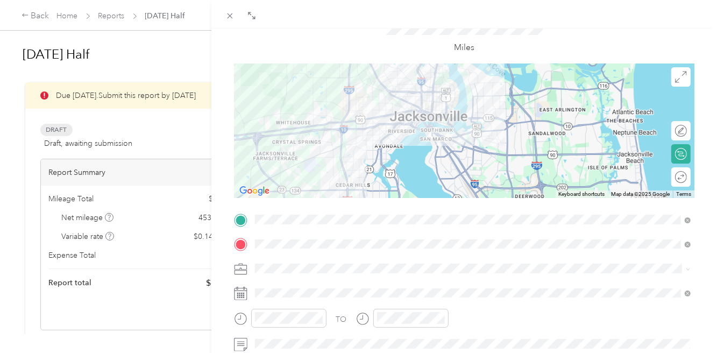
click at [342, 126] on div at bounding box center [464, 131] width 461 height 135
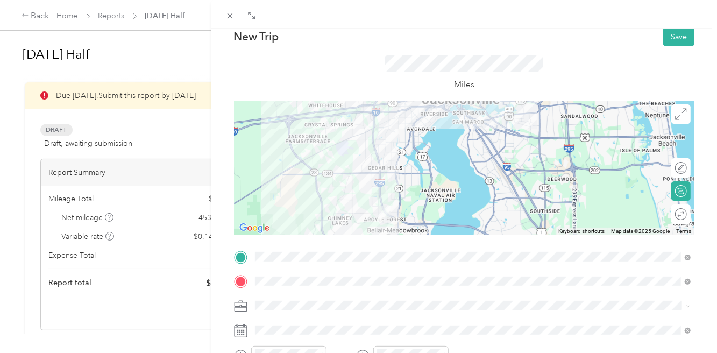
scroll to position [0, 0]
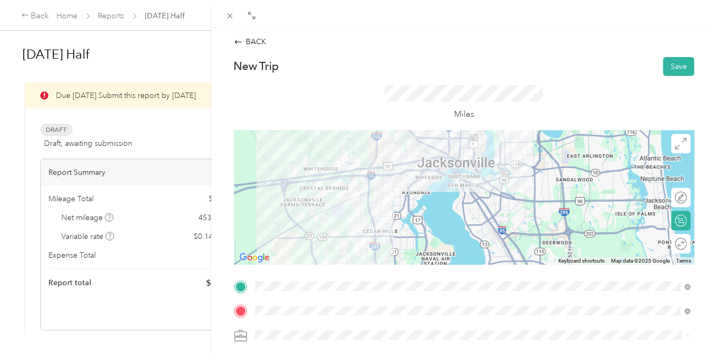
click at [390, 177] on div at bounding box center [464, 197] width 461 height 135
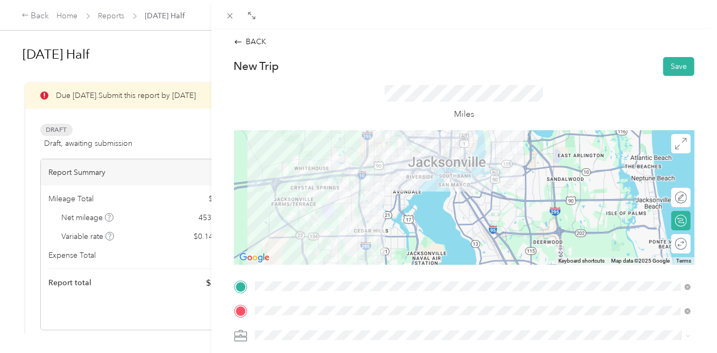
click at [370, 173] on div at bounding box center [464, 197] width 461 height 135
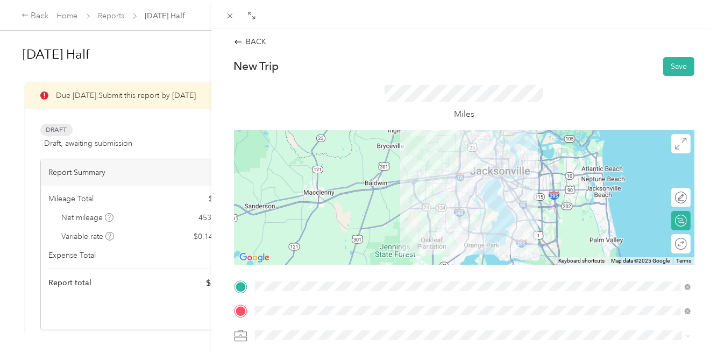
click at [689, 62] on button "Save" at bounding box center [679, 66] width 31 height 19
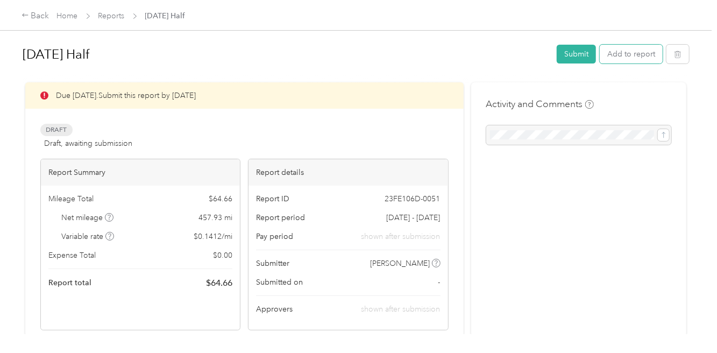
click at [630, 56] on button "Add to report" at bounding box center [631, 54] width 63 height 19
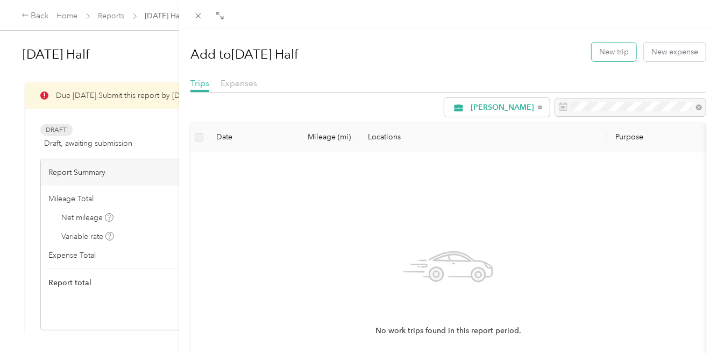
click at [614, 55] on button "New trip" at bounding box center [614, 52] width 45 height 19
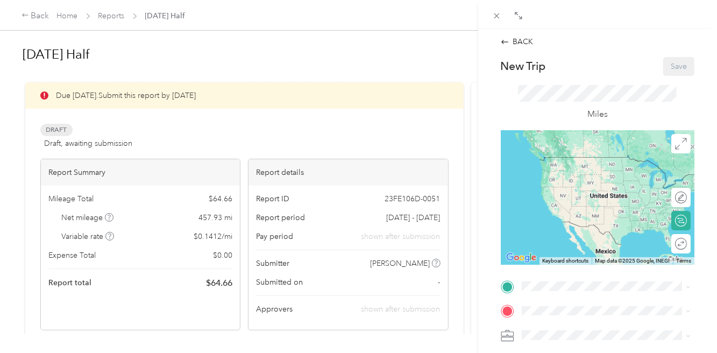
scroll to position [46, 0]
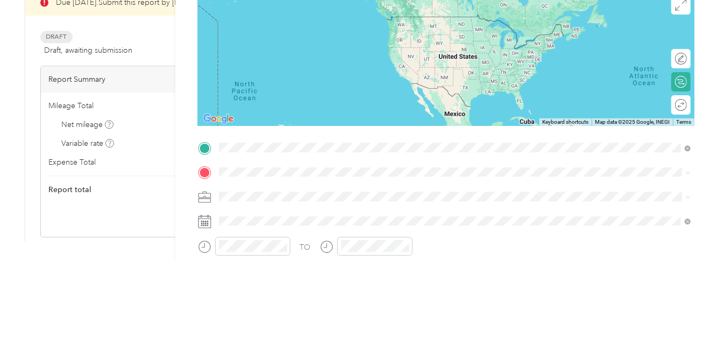
click at [519, 193] on li "[STREET_ADDRESS][PERSON_NAME][US_STATE]" at bounding box center [454, 182] width 479 height 22
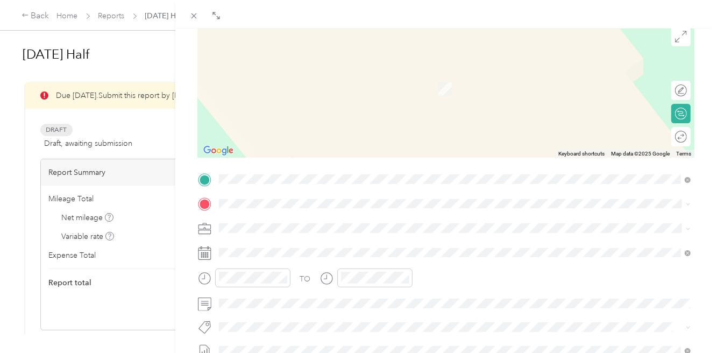
scroll to position [108, 0]
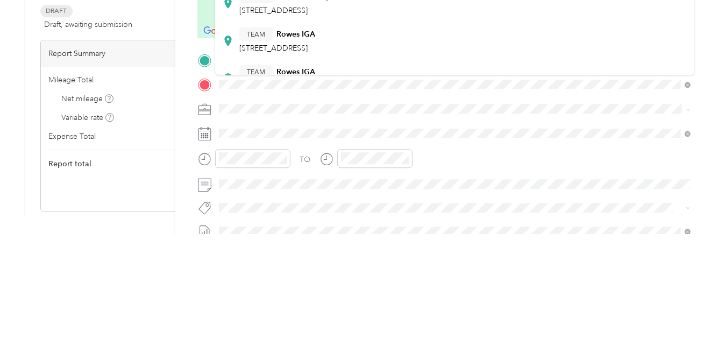
click at [308, 128] on span "[STREET_ADDRESS]" at bounding box center [273, 129] width 68 height 9
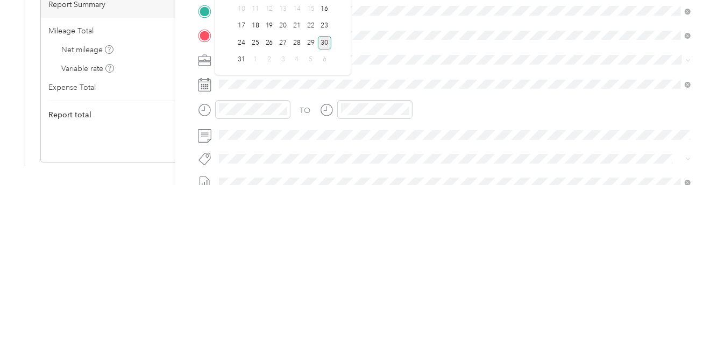
click at [299, 211] on div "28" at bounding box center [297, 210] width 14 height 13
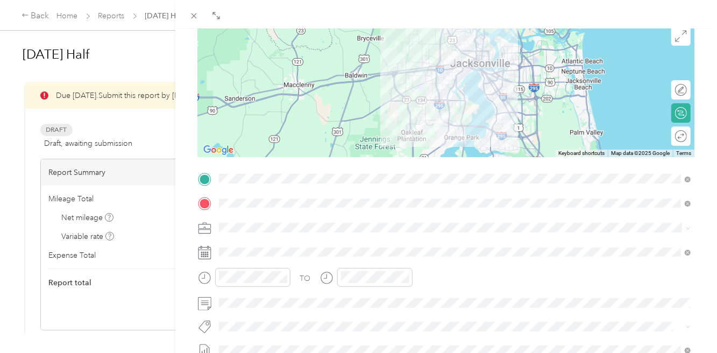
click at [284, 279] on icon "close-circle" at bounding box center [283, 277] width 8 height 8
click at [405, 276] on icon "close-circle" at bounding box center [405, 277] width 8 height 8
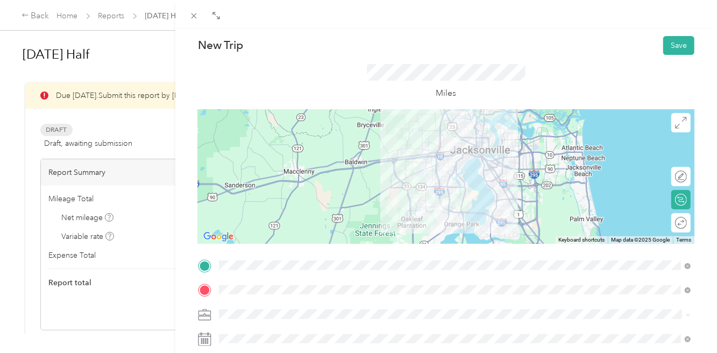
scroll to position [20, 0]
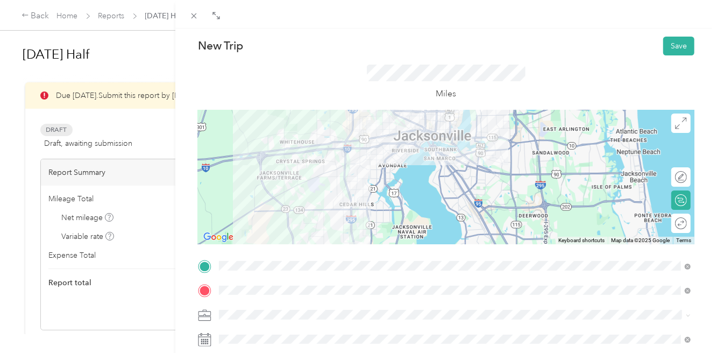
click at [681, 48] on button "Save" at bounding box center [679, 46] width 31 height 19
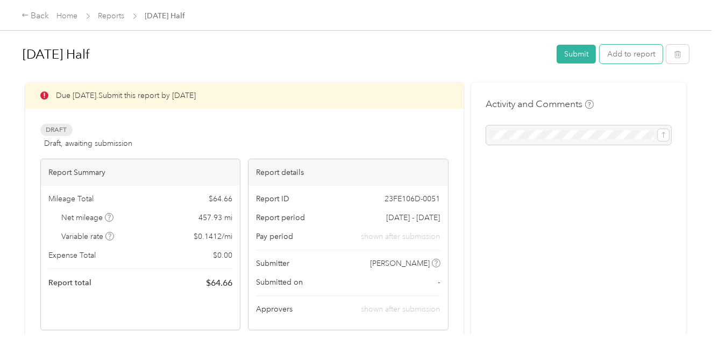
click at [637, 54] on button "Add to report" at bounding box center [631, 54] width 63 height 19
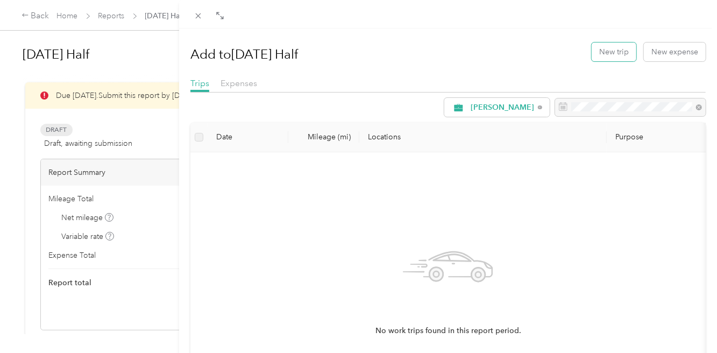
click at [612, 51] on button "New trip" at bounding box center [614, 52] width 45 height 19
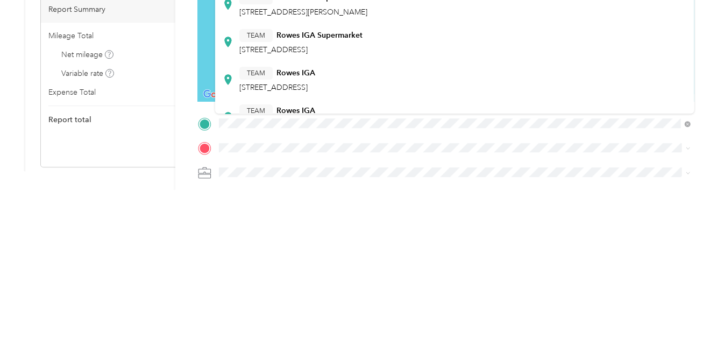
click at [308, 209] on span "[STREET_ADDRESS]" at bounding box center [273, 212] width 68 height 9
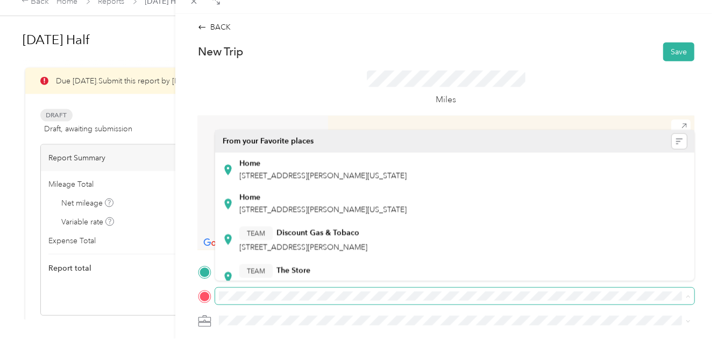
scroll to position [41, 0]
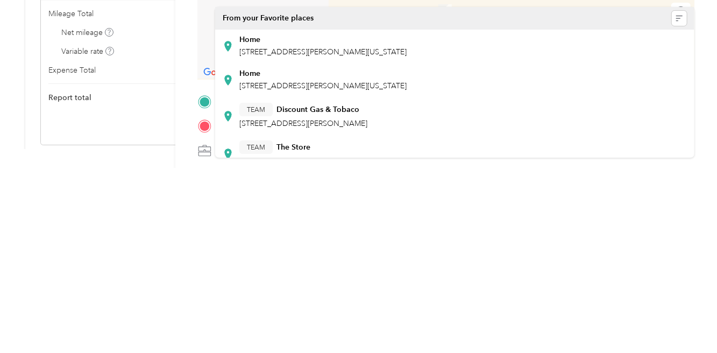
click at [363, 266] on span "[STREET_ADDRESS][PERSON_NAME][US_STATE]" at bounding box center [322, 270] width 167 height 9
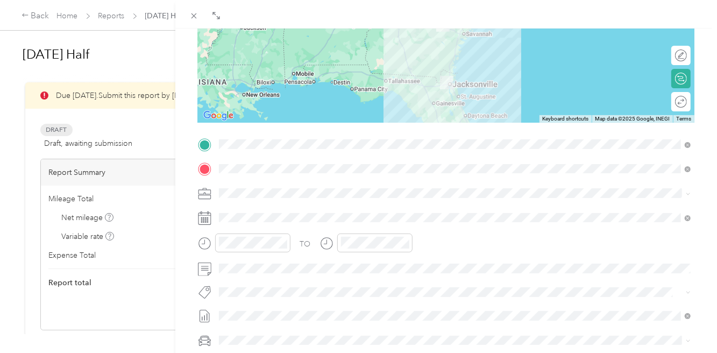
scroll to position [143, 0]
click at [280, 245] on icon "close-circle" at bounding box center [283, 242] width 8 height 8
click at [412, 245] on div at bounding box center [374, 242] width 75 height 19
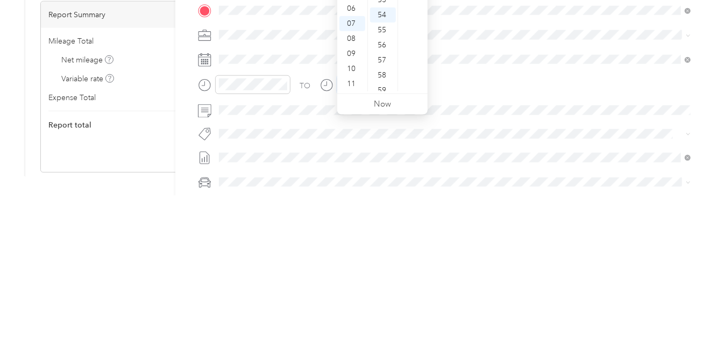
scroll to position [788, 0]
click at [402, 242] on icon "close-circle" at bounding box center [405, 242] width 8 height 8
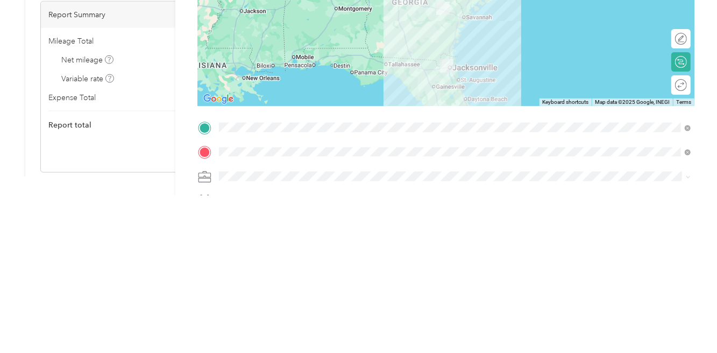
scroll to position [41, 0]
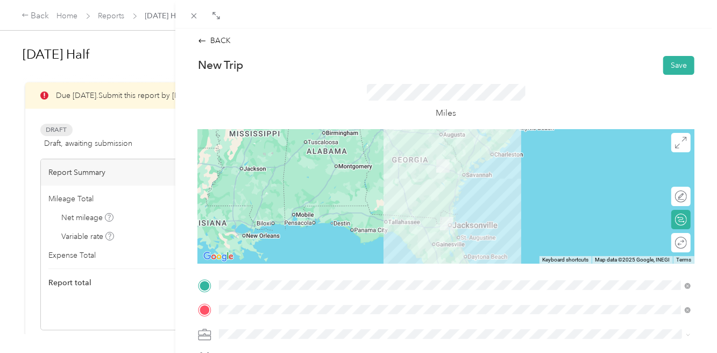
click at [450, 184] on div at bounding box center [446, 196] width 497 height 135
click at [438, 196] on div at bounding box center [446, 196] width 497 height 135
click at [441, 195] on div at bounding box center [446, 196] width 497 height 135
click at [456, 196] on div at bounding box center [446, 196] width 497 height 135
click at [460, 171] on div at bounding box center [446, 196] width 497 height 135
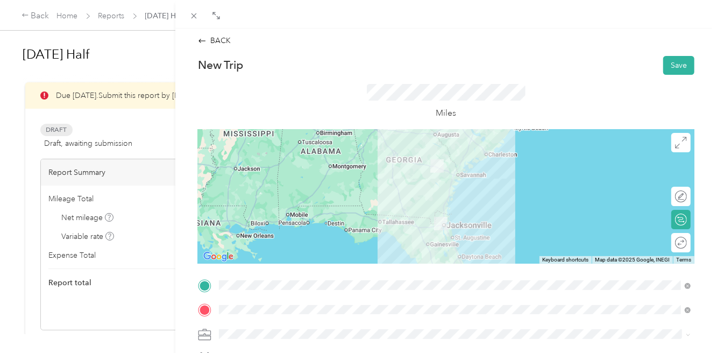
click at [680, 65] on button "Save" at bounding box center [679, 65] width 31 height 19
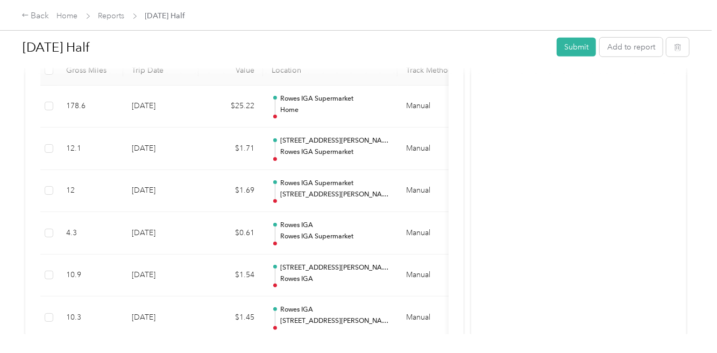
scroll to position [323, 0]
click at [190, 86] on td "[DATE]" at bounding box center [160, 107] width 75 height 43
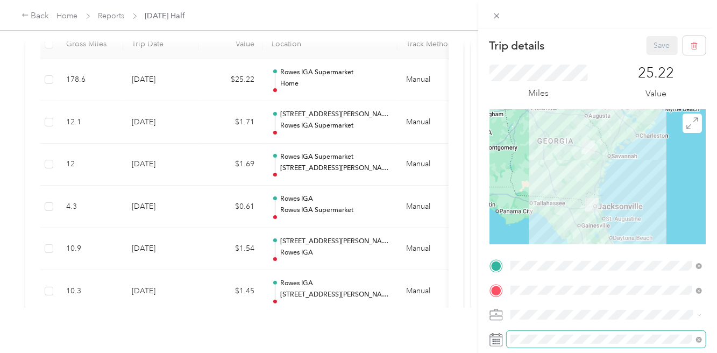
scroll to position [52, 0]
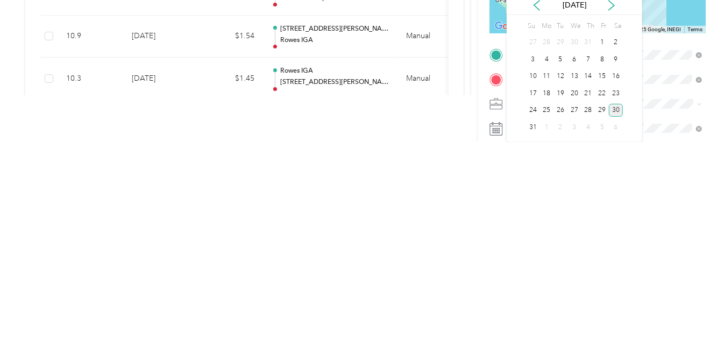
click at [595, 315] on div "29" at bounding box center [602, 321] width 14 height 13
click at [588, 315] on div "28" at bounding box center [589, 321] width 14 height 13
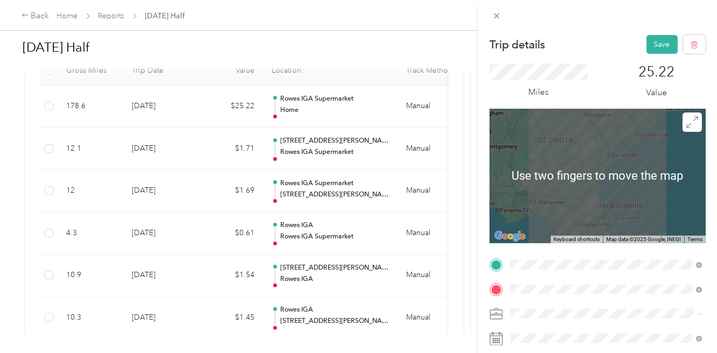
scroll to position [0, 0]
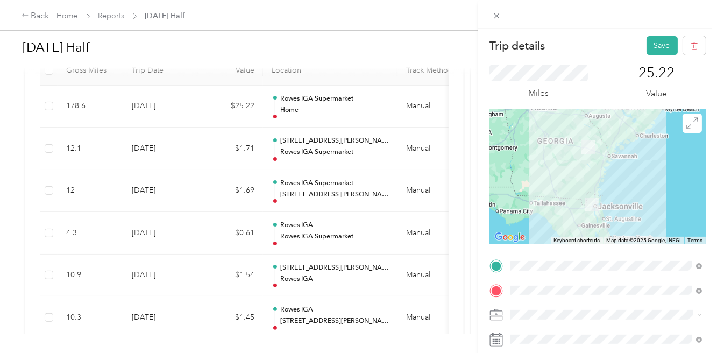
click at [658, 45] on button "Save" at bounding box center [662, 45] width 31 height 19
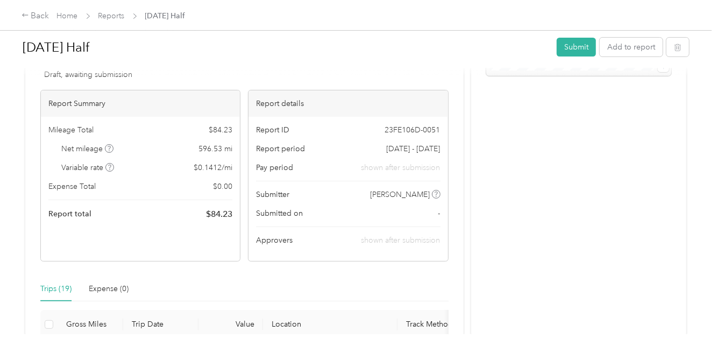
scroll to position [68, 0]
click at [581, 48] on button "Submit" at bounding box center [576, 47] width 39 height 19
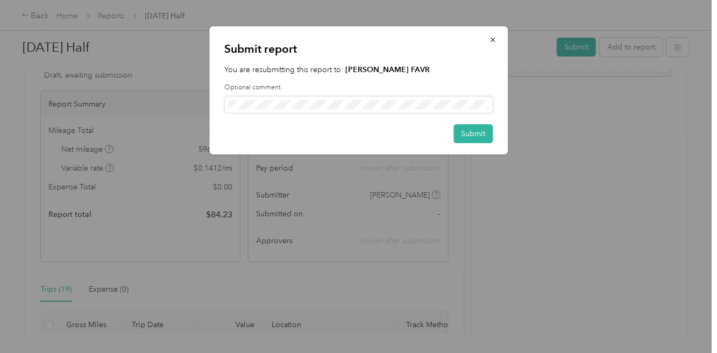
click at [472, 136] on button "Submit" at bounding box center [473, 133] width 39 height 19
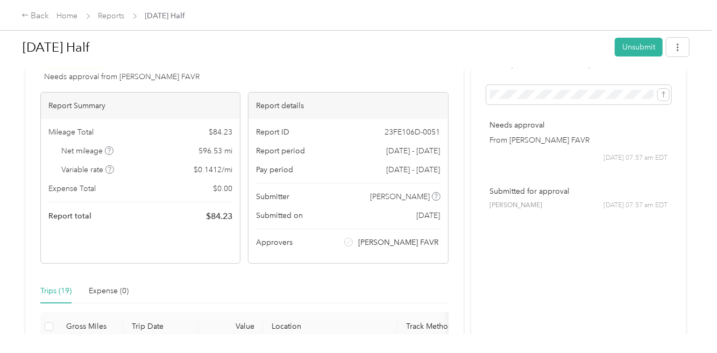
scroll to position [0, 0]
